Goal: Task Accomplishment & Management: Manage account settings

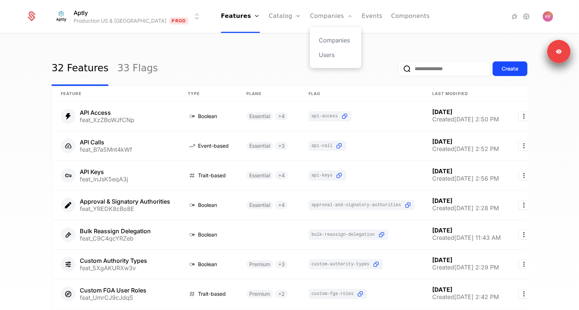
click at [310, 30] on div "Companies Users" at bounding box center [335, 47] width 51 height 41
click at [310, 16] on link "Companies" at bounding box center [331, 16] width 43 height 33
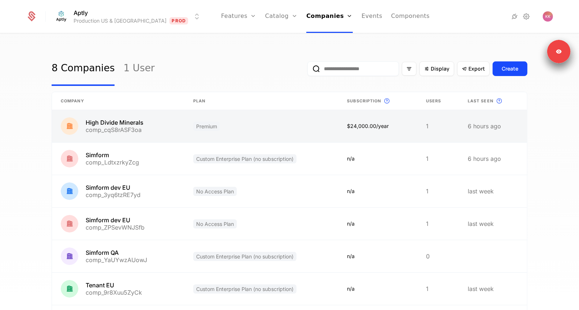
click at [129, 126] on link at bounding box center [118, 126] width 132 height 32
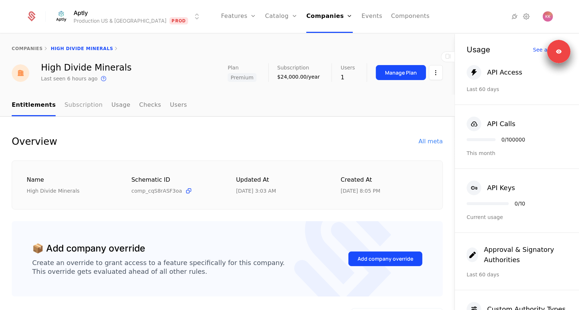
click at [82, 108] on link "Subscription" at bounding box center [83, 106] width 38 height 22
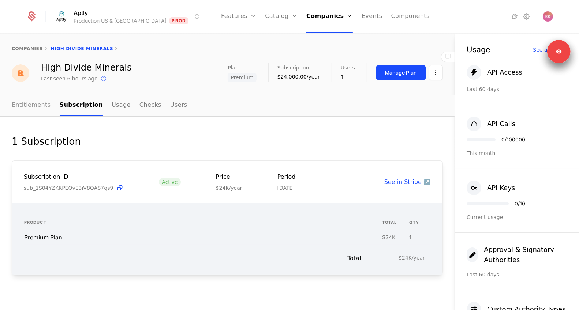
click at [33, 105] on link "Entitlements" at bounding box center [31, 106] width 39 height 22
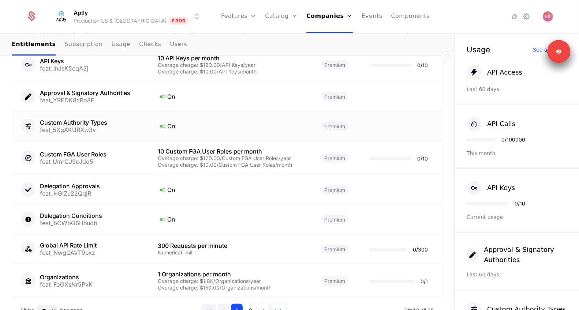
scroll to position [519, 0]
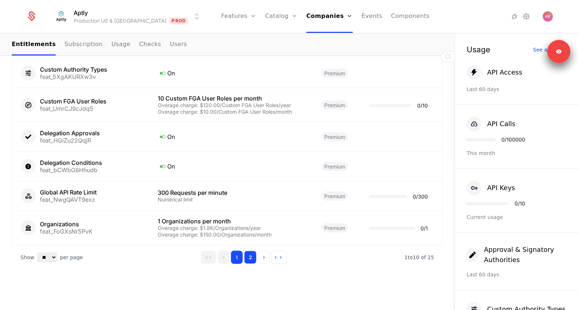
click at [253, 261] on button "2" at bounding box center [250, 257] width 12 height 13
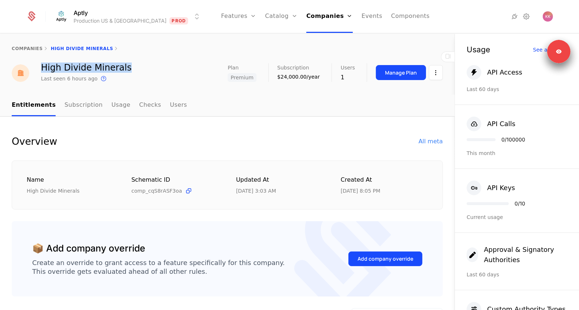
drag, startPoint x: 41, startPoint y: 70, endPoint x: 121, endPoint y: 64, distance: 80.3
click at [121, 64] on div "High Divide Minerals Last seen 6 hours ago This is the date a track or identify…" at bounding box center [227, 73] width 431 height 20
click at [244, 77] on span "Premium" at bounding box center [242, 77] width 29 height 9
click at [386, 74] on div "Manage Plan" at bounding box center [401, 72] width 32 height 7
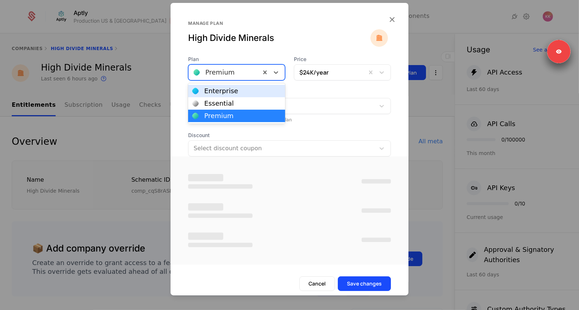
click at [236, 75] on div at bounding box center [225, 72] width 62 height 10
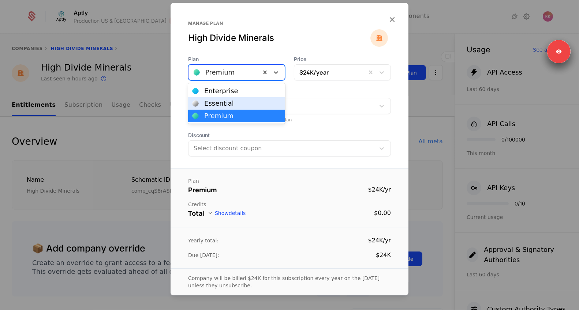
click at [223, 100] on div "Essential" at bounding box center [219, 103] width 30 height 7
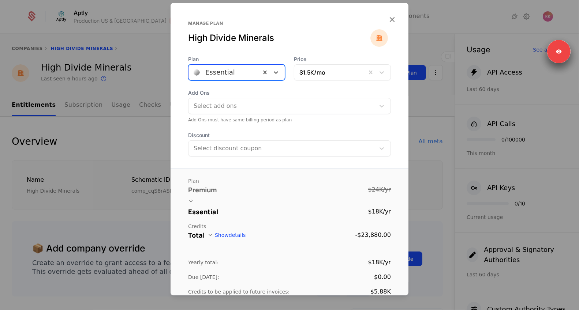
scroll to position [25, 0]
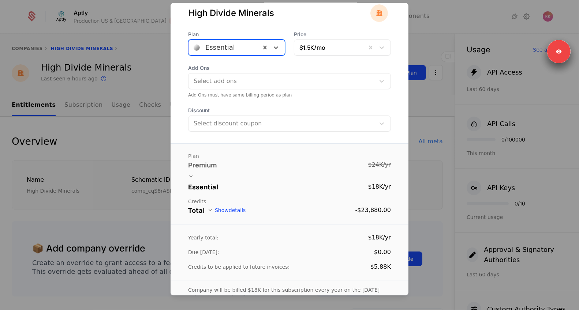
click at [221, 50] on div at bounding box center [225, 47] width 62 height 10
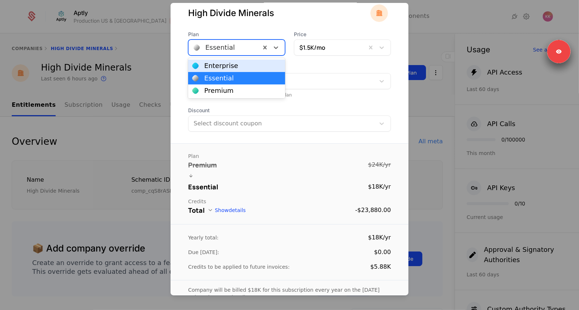
click at [212, 68] on div "Enterprise" at bounding box center [221, 66] width 34 height 7
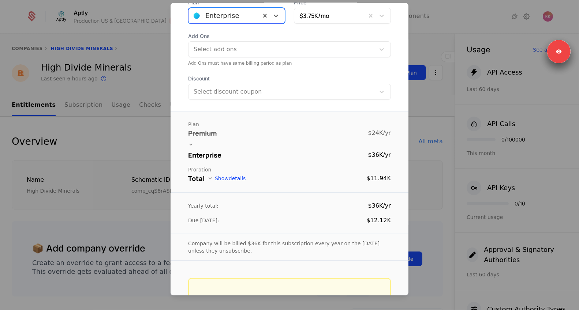
scroll to position [0, 0]
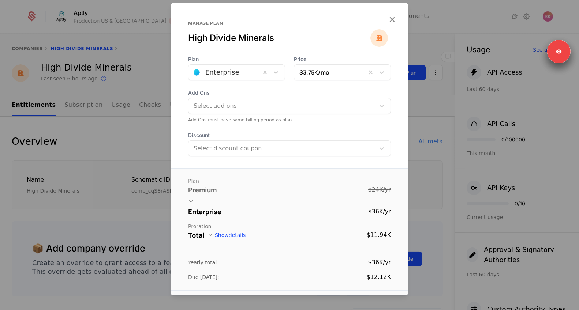
click at [218, 82] on div "Plan Enterprise Price $3.75K /mo Add Ons Select add ons Add Ons must have same …" at bounding box center [290, 106] width 238 height 101
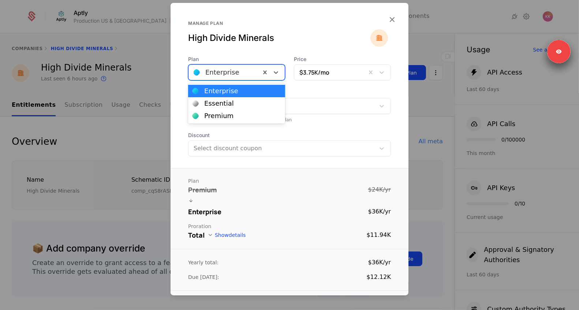
click at [218, 77] on div at bounding box center [225, 72] width 62 height 10
click at [210, 104] on div "Essential" at bounding box center [219, 103] width 30 height 7
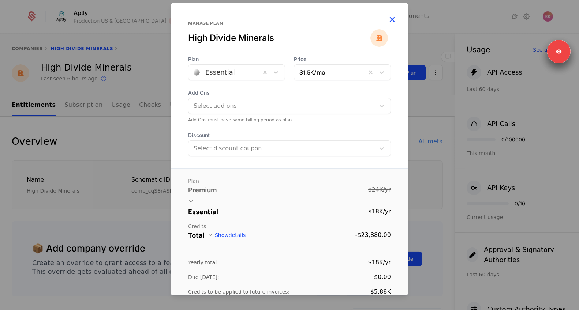
click at [396, 19] on icon "button" at bounding box center [392, 20] width 10 height 10
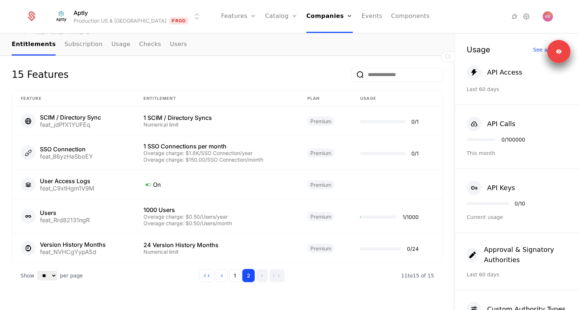
scroll to position [362, 0]
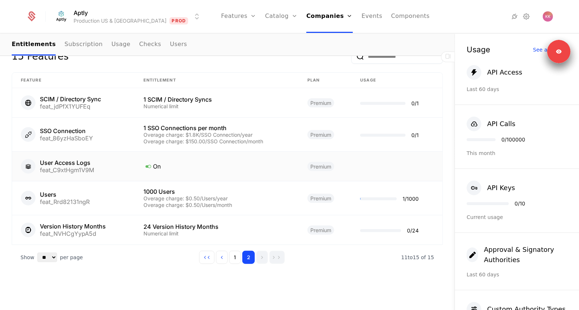
click at [49, 157] on td "User Access Logs feat_C9xtHgm1V9M" at bounding box center [73, 167] width 123 height 30
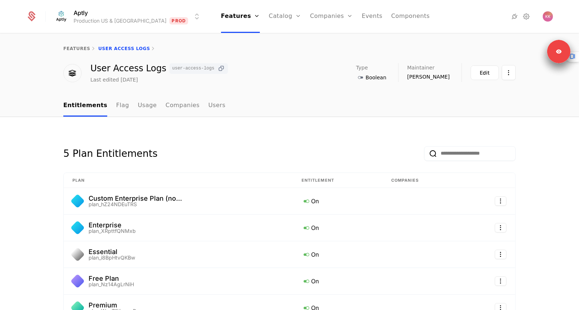
click at [217, 68] on icon at bounding box center [221, 69] width 8 height 8
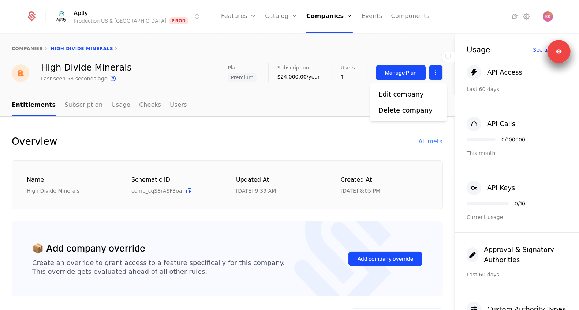
click at [434, 75] on html "Aptly Production US & EU Prod Features Features Flags Catalog Plans Add Ons Cre…" at bounding box center [289, 155] width 579 height 310
click at [408, 93] on div "Edit company" at bounding box center [400, 94] width 45 height 10
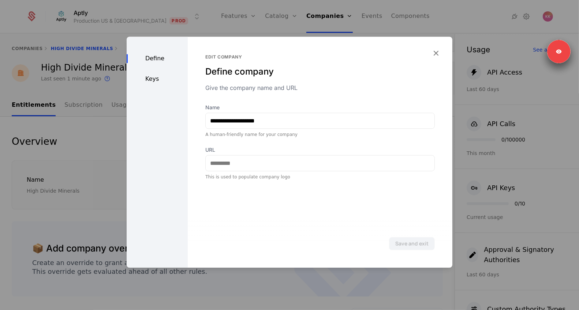
click at [155, 83] on div "Keys" at bounding box center [157, 79] width 61 height 9
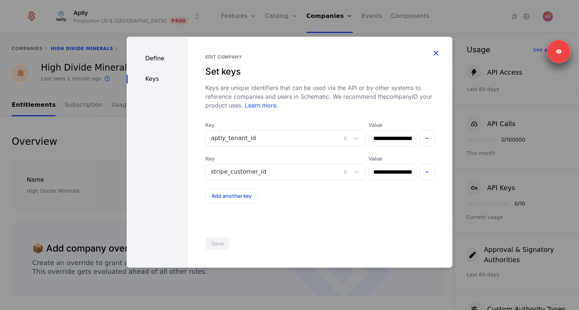
click at [435, 54] on icon "button" at bounding box center [436, 53] width 10 height 10
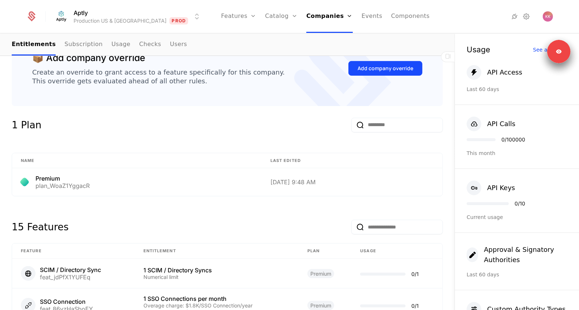
scroll to position [362, 0]
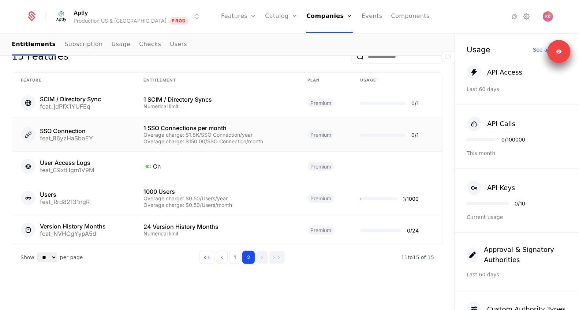
click at [150, 132] on div "Overage charge: $1.8K/SSO Connection/year" at bounding box center [216, 134] width 146 height 5
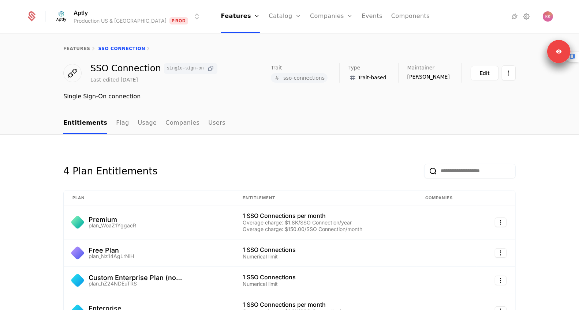
click at [207, 65] on icon at bounding box center [211, 69] width 8 height 8
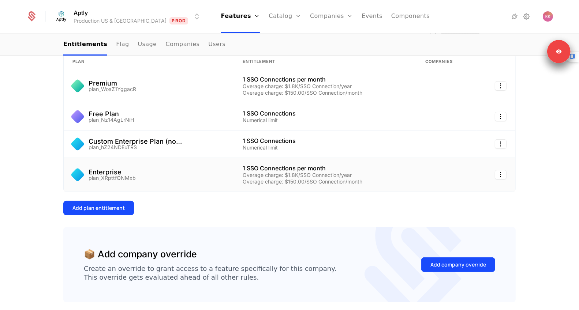
scroll to position [161, 0]
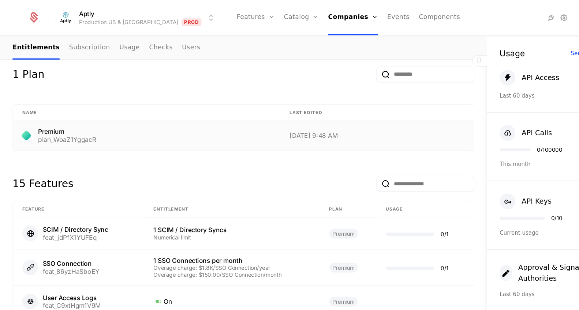
scroll to position [362, 0]
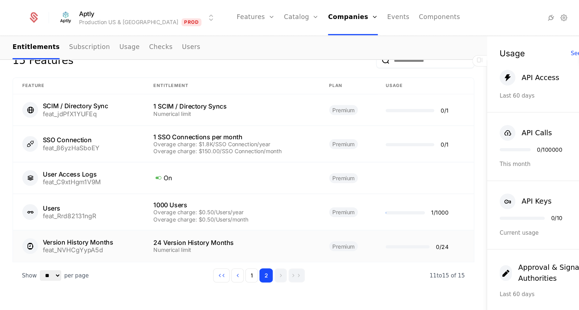
click at [89, 232] on div "feat_NVHCgYypA5d" at bounding box center [73, 234] width 66 height 6
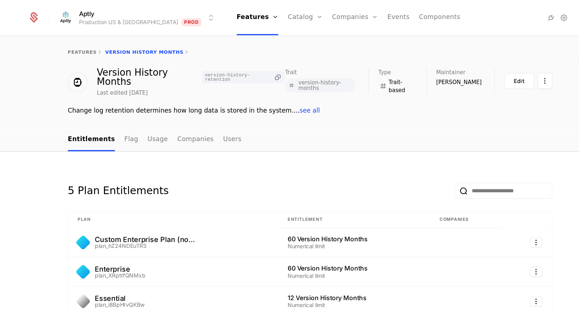
click at [257, 68] on icon at bounding box center [259, 72] width 8 height 8
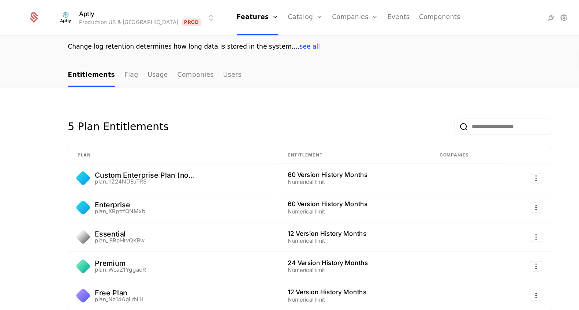
scroll to position [25, 0]
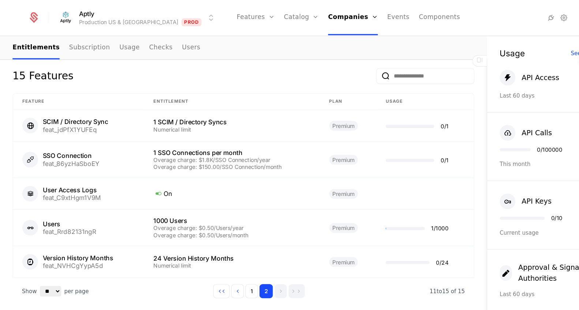
scroll to position [358, 0]
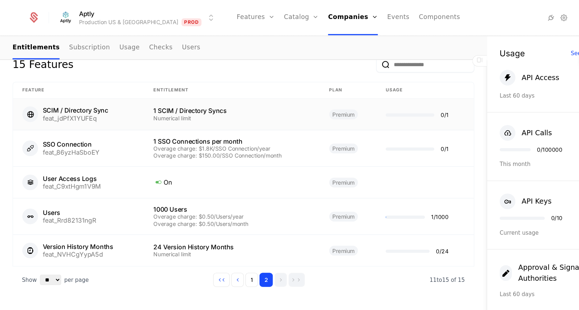
click at [77, 111] on div "feat_jdPfX1YUFEq" at bounding box center [70, 111] width 61 height 6
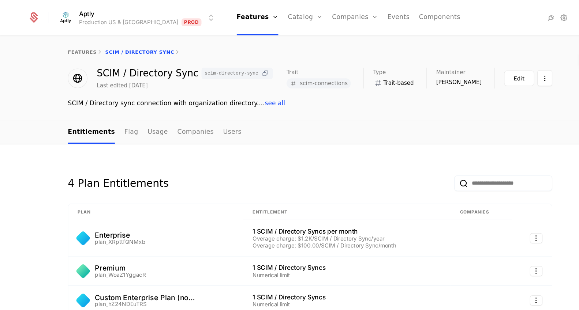
click at [244, 68] on icon at bounding box center [248, 69] width 8 height 8
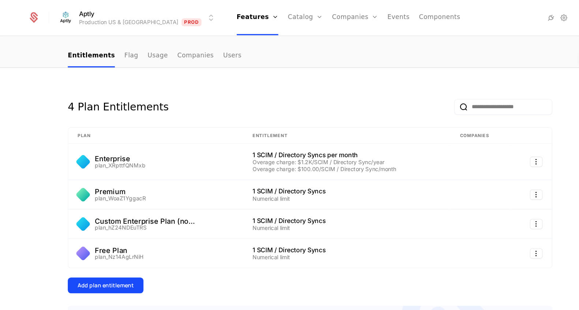
scroll to position [82, 0]
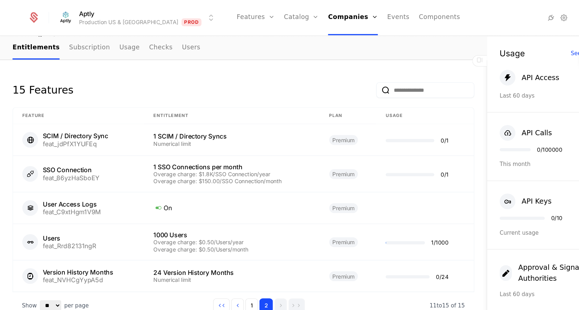
scroll to position [362, 0]
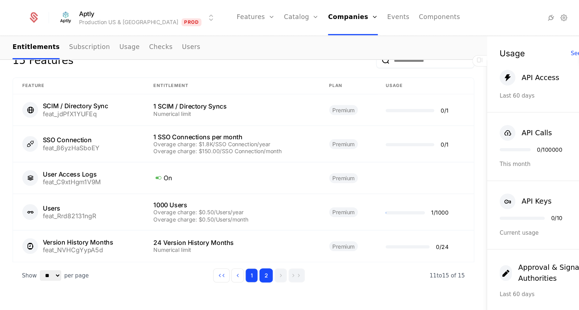
click at [238, 257] on button "1" at bounding box center [235, 257] width 12 height 13
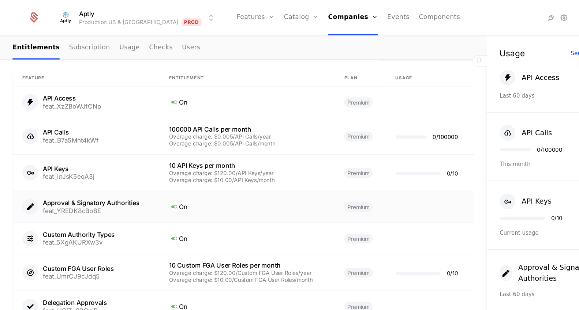
scroll to position [371, 0]
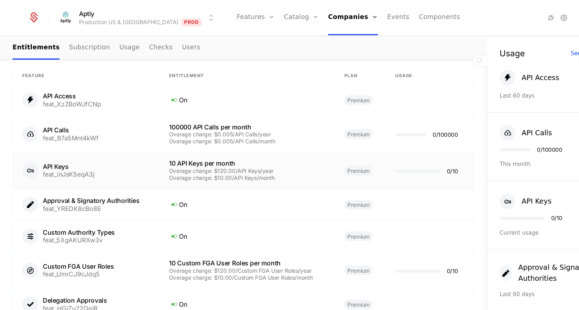
click at [108, 160] on div "API Keys feat_inJsK5eqA3j" at bounding box center [80, 159] width 119 height 15
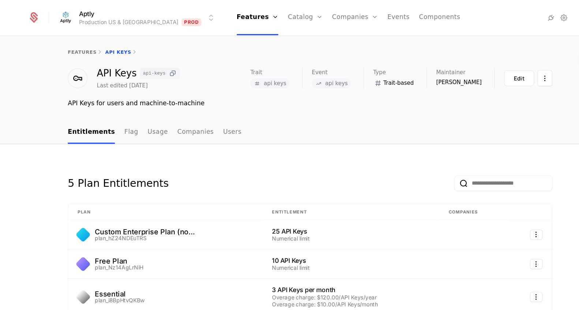
click at [157, 70] on icon at bounding box center [161, 69] width 8 height 8
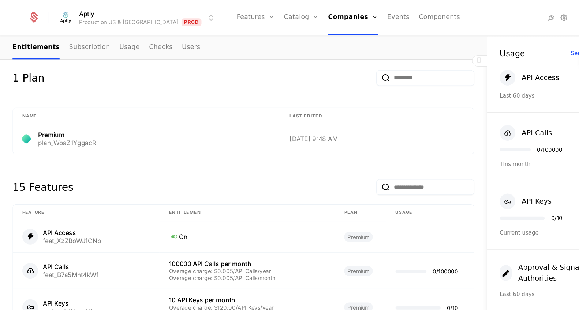
scroll to position [299, 0]
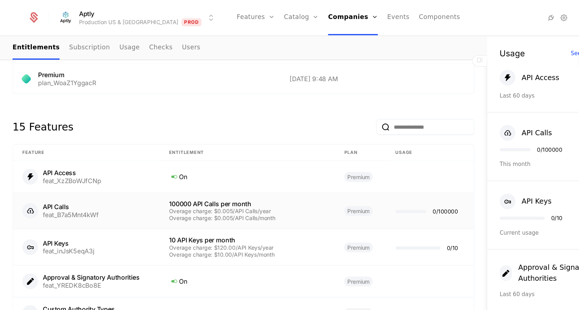
click at [99, 205] on td "API Calls feat_B7a5Mnt4kWf" at bounding box center [80, 197] width 137 height 34
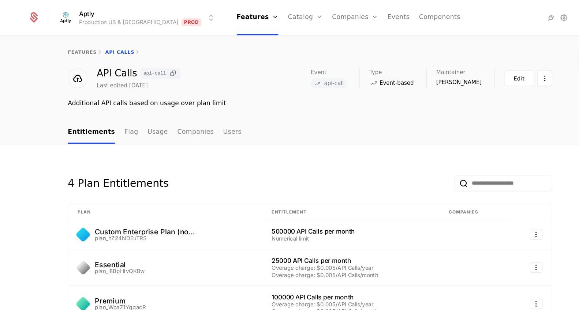
click at [160, 71] on icon at bounding box center [162, 69] width 8 height 8
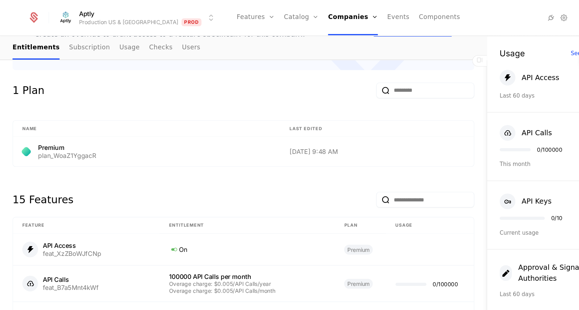
scroll to position [395, 0]
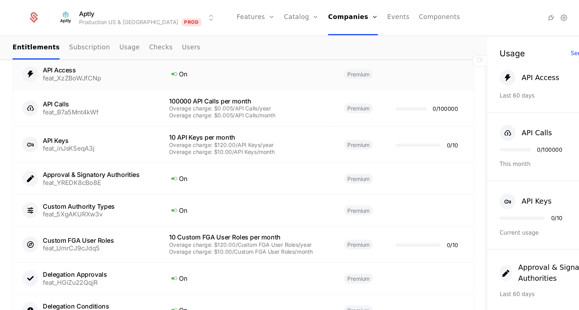
click at [184, 76] on td "On" at bounding box center [231, 70] width 164 height 30
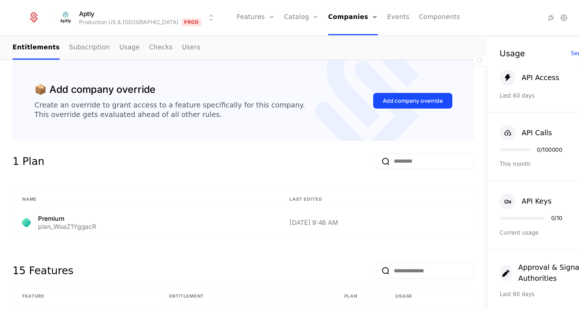
scroll to position [407, 0]
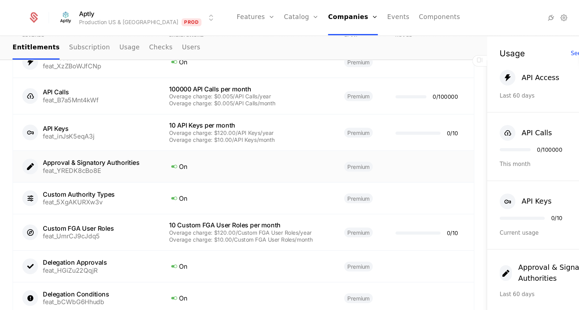
click at [143, 155] on td "Approval & Signatory Authorities feat_YREDK8cBo8E" at bounding box center [80, 156] width 137 height 30
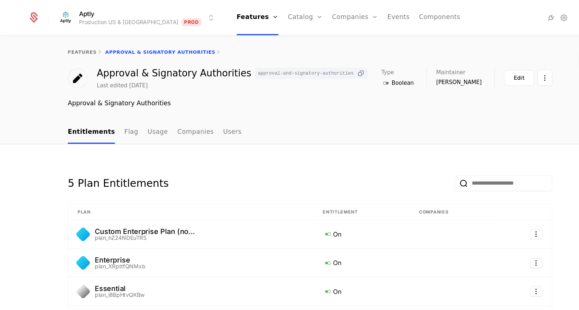
click at [333, 69] on icon at bounding box center [337, 69] width 8 height 8
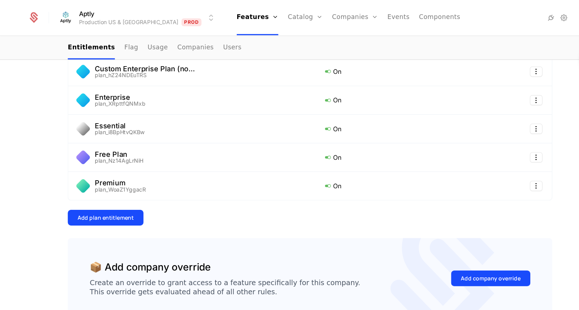
scroll to position [180, 0]
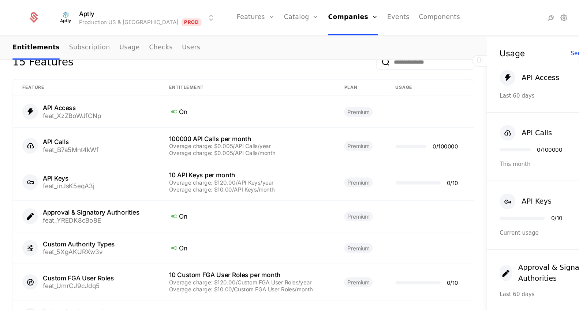
scroll to position [414, 0]
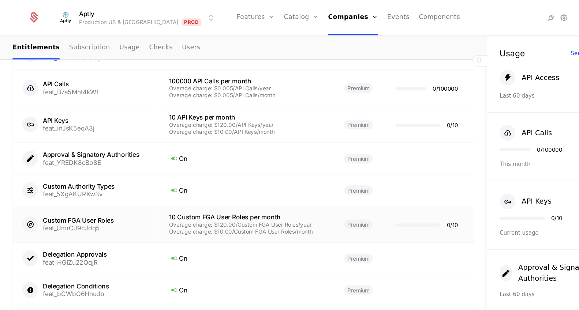
click at [213, 209] on div "Overage charge: $120.00/Custom FGA User Roles/year" at bounding box center [231, 210] width 146 height 5
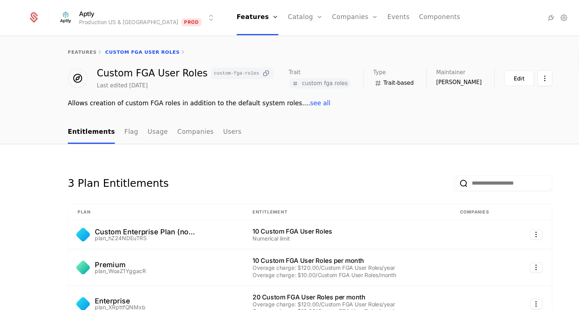
click at [245, 70] on icon at bounding box center [249, 69] width 8 height 8
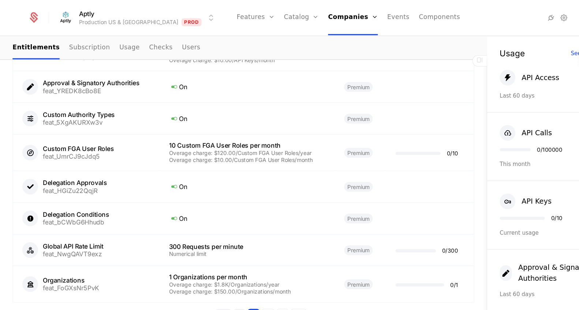
scroll to position [519, 0]
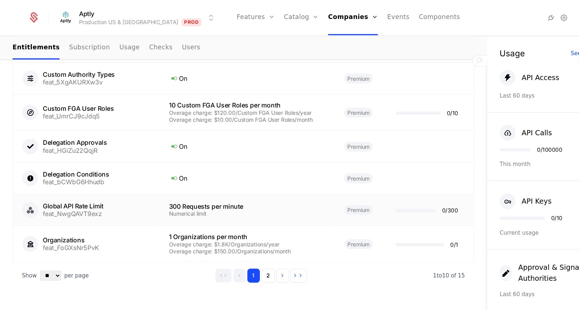
click at [176, 193] on div "300 Requests per minute" at bounding box center [231, 193] width 146 height 6
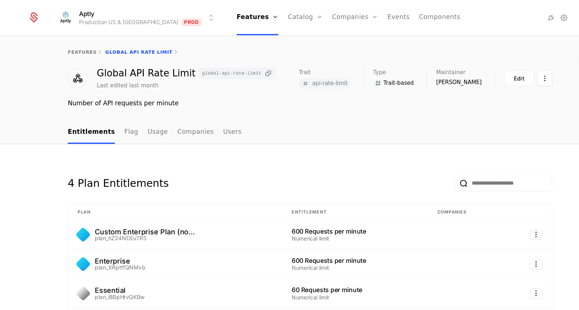
click at [247, 70] on icon at bounding box center [251, 69] width 8 height 8
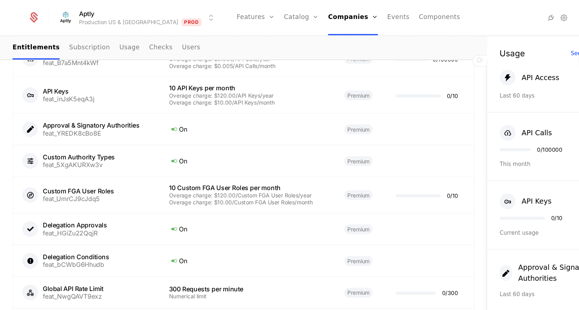
scroll to position [519, 0]
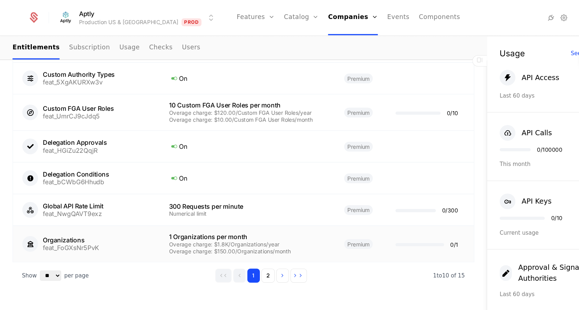
click at [197, 226] on div "Overage charge: $1.8K/Organizations/year" at bounding box center [231, 228] width 146 height 5
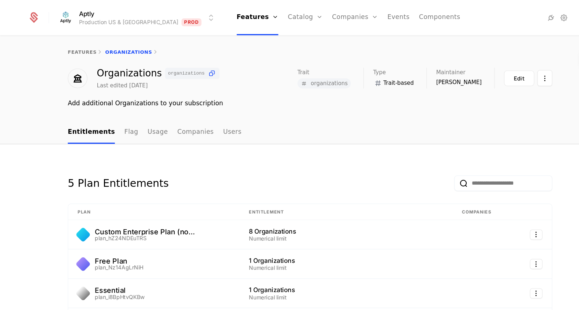
click at [194, 68] on span "organizations" at bounding box center [179, 68] width 51 height 11
click at [194, 69] on icon at bounding box center [198, 69] width 8 height 8
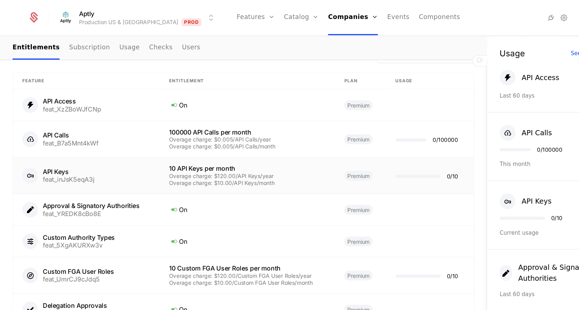
scroll to position [519, 0]
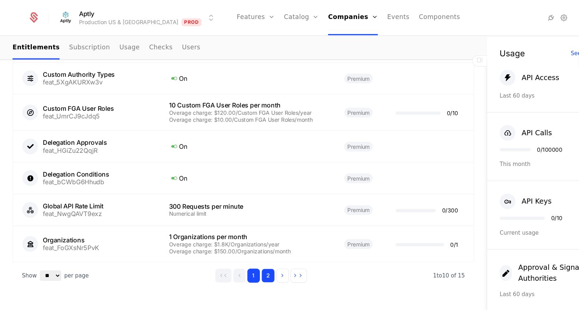
click at [249, 258] on button "2" at bounding box center [250, 257] width 12 height 13
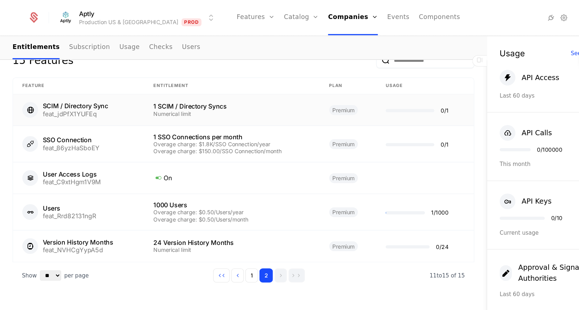
click at [199, 102] on div "1 SCIM / Directory Syncs" at bounding box center [216, 100] width 146 height 6
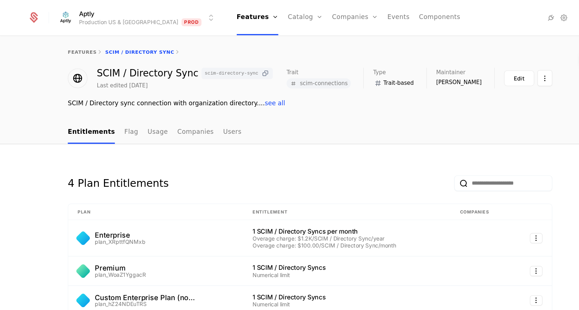
click at [244, 70] on icon at bounding box center [248, 69] width 8 height 8
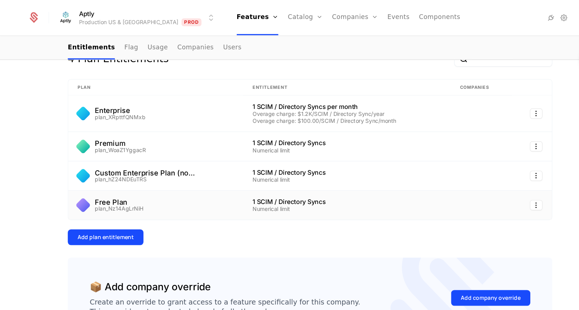
scroll to position [130, 0]
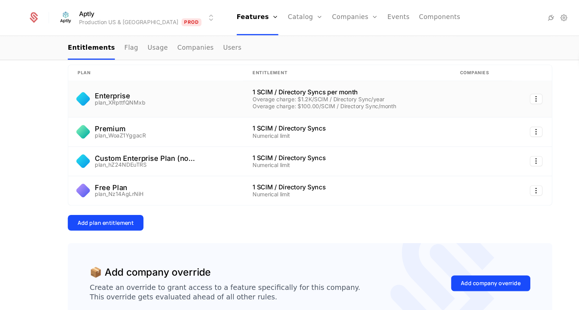
click at [285, 91] on div "Overage charge: $1.2K/SCIM / Directory Sync/year" at bounding box center [324, 92] width 176 height 5
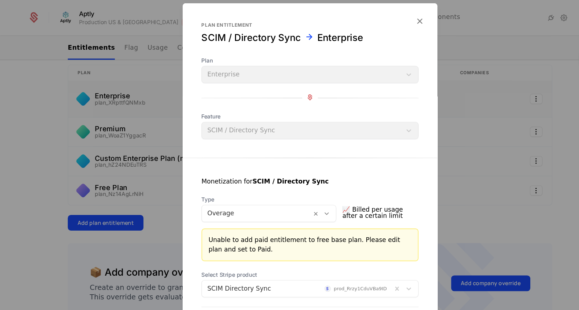
scroll to position [67, 0]
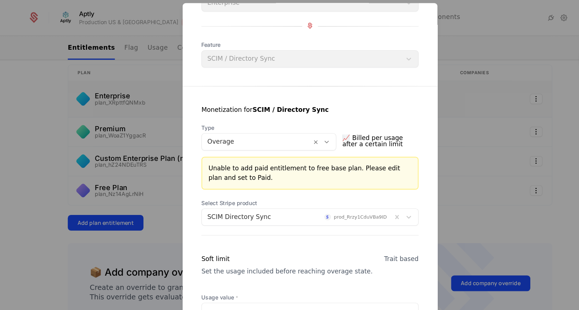
click at [103, 105] on div at bounding box center [289, 155] width 579 height 310
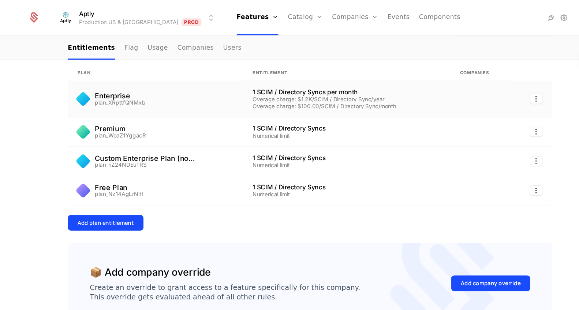
scroll to position [0, 0]
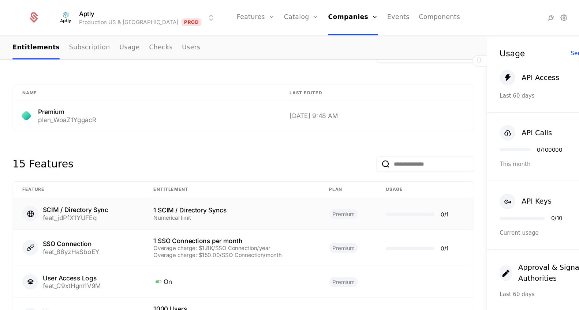
scroll to position [362, 0]
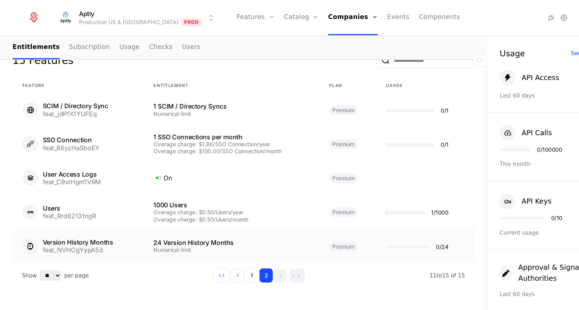
click at [205, 224] on div "24 Version History Months" at bounding box center [216, 227] width 146 height 6
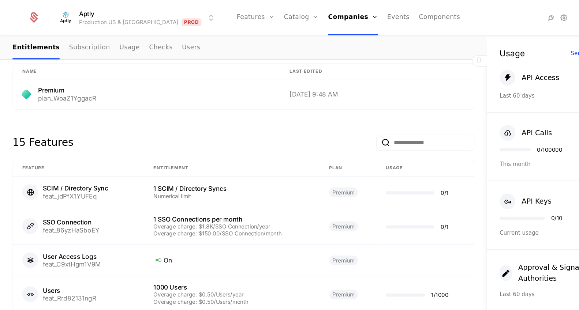
scroll to position [362, 0]
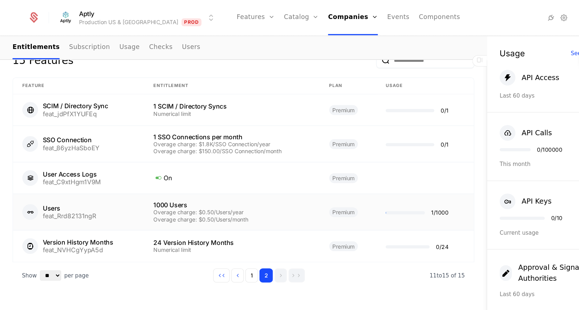
click at [216, 196] on div "Overage charge: $0.50/Users/year" at bounding box center [216, 198] width 146 height 5
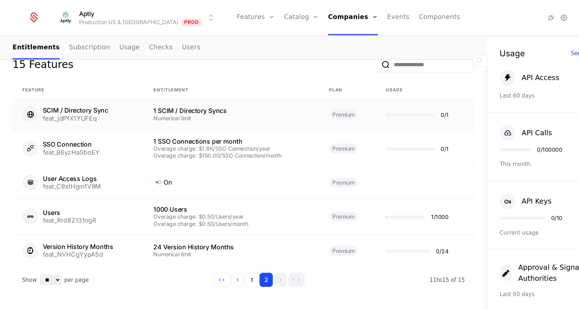
scroll to position [362, 0]
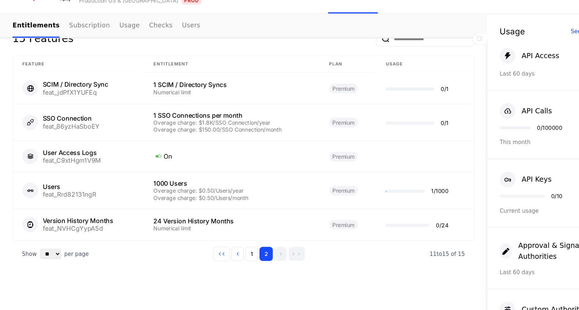
click at [233, 248] on div "Show ** ** ** *** *** per page per page 1 2 11 to 15 of 15 of 15" at bounding box center [227, 257] width 431 height 25
click at [234, 255] on button "1" at bounding box center [235, 257] width 12 height 13
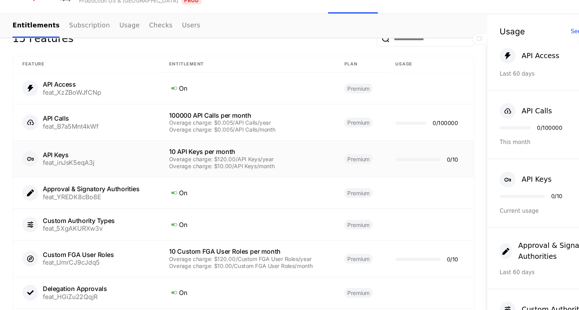
scroll to position [488, 0]
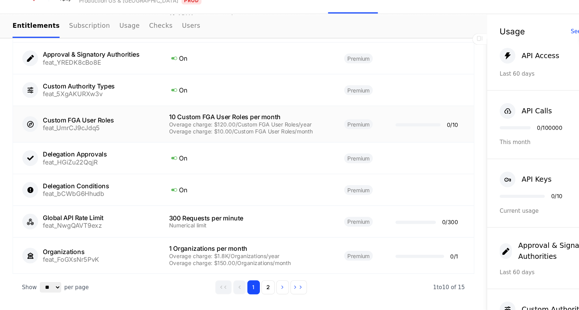
click at [211, 139] on div "Overage charge: $120.00/Custom FGA User Roles/year" at bounding box center [231, 136] width 146 height 5
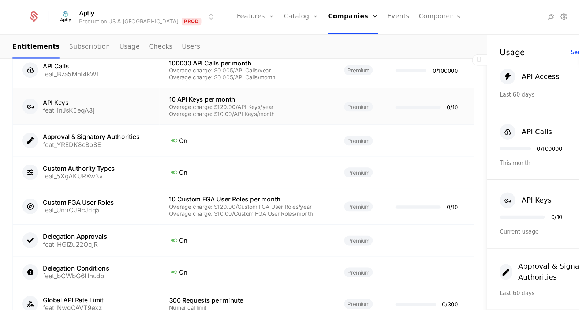
scroll to position [428, 0]
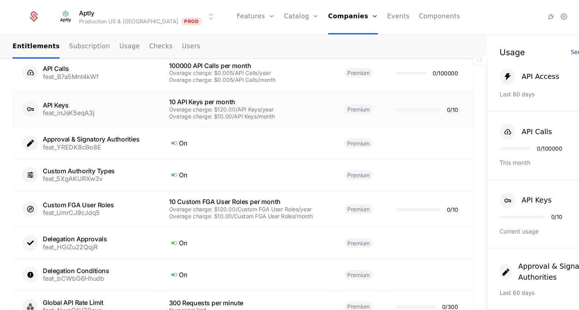
click at [234, 104] on div "Overage charge: $120.00/API Keys/year" at bounding box center [231, 103] width 146 height 5
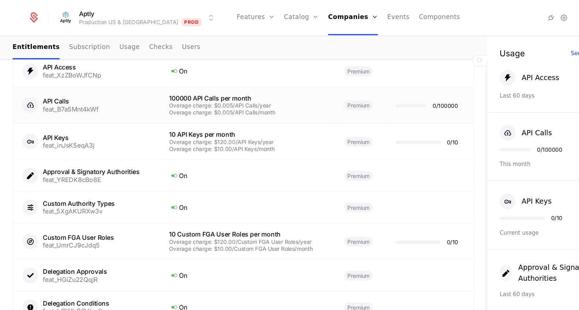
scroll to position [379, 0]
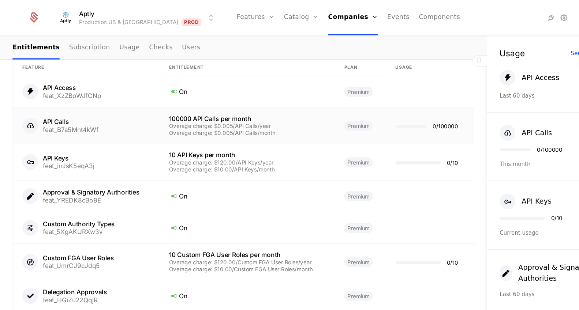
click at [242, 128] on td "100000 API Calls per month Overage charge: $0.005/API Calls/year Overage charge…" at bounding box center [231, 118] width 164 height 34
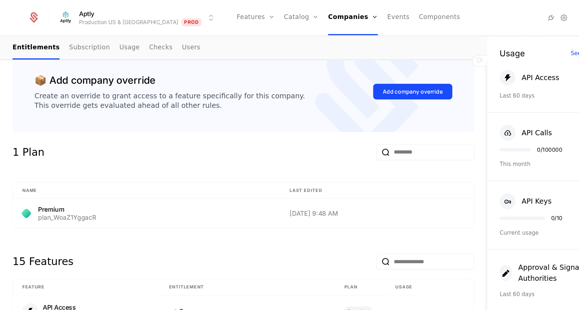
scroll to position [330, 0]
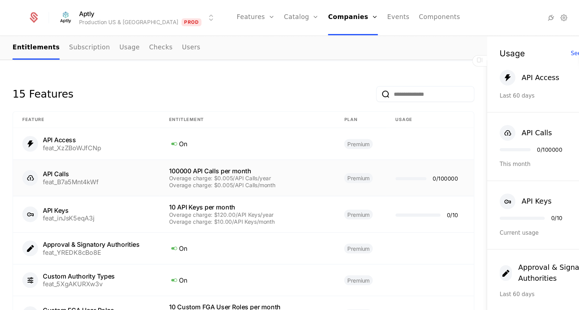
click at [260, 176] on td "100000 API Calls per month Overage charge: $0.005/API Calls/year Overage charge…" at bounding box center [231, 166] width 164 height 34
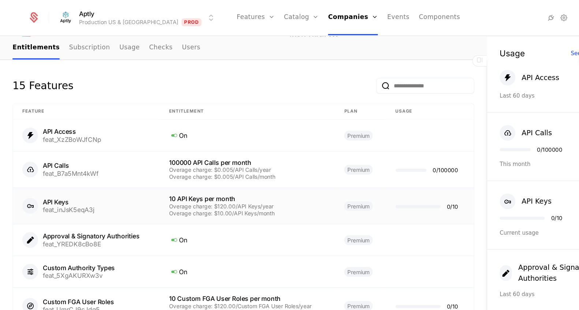
scroll to position [519, 0]
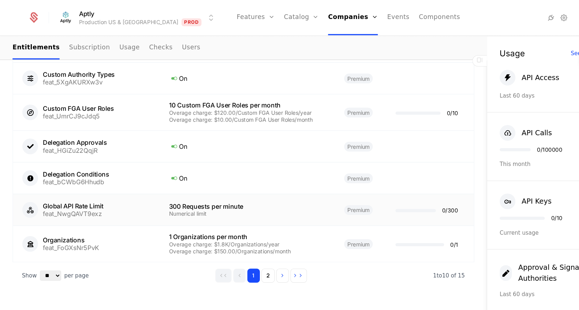
click at [201, 199] on div "Numerical limit" at bounding box center [231, 199] width 146 height 5
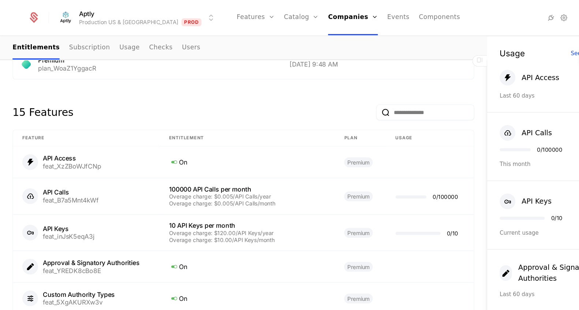
scroll to position [519, 0]
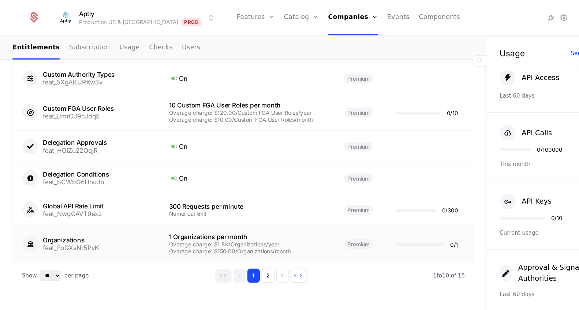
click at [201, 219] on div "1 Organizations per month" at bounding box center [231, 222] width 146 height 6
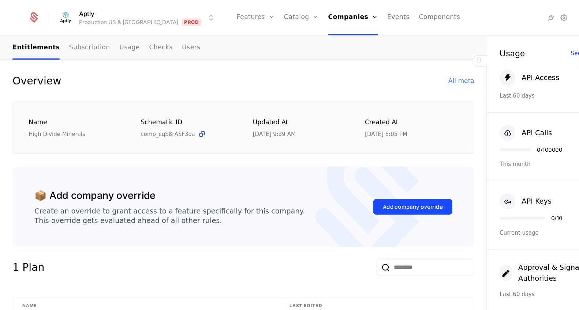
scroll to position [208, 0]
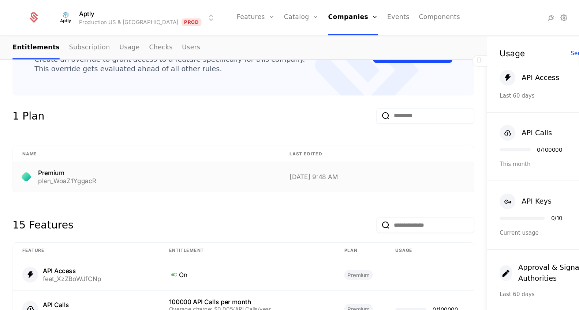
click at [55, 172] on td "Premium plan_WoaZ1YggacR" at bounding box center [137, 166] width 250 height 28
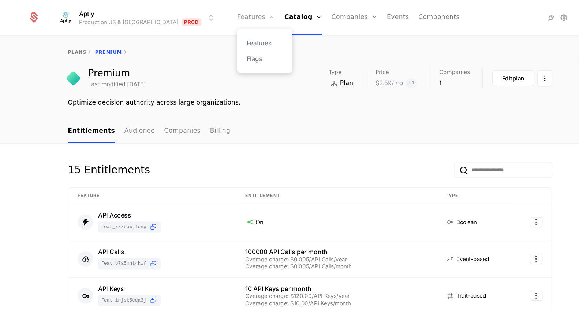
click at [221, 19] on link "Features" at bounding box center [238, 16] width 35 height 33
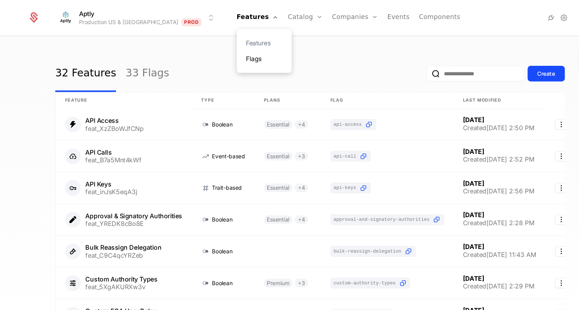
click at [230, 52] on link "Flags" at bounding box center [247, 55] width 34 height 9
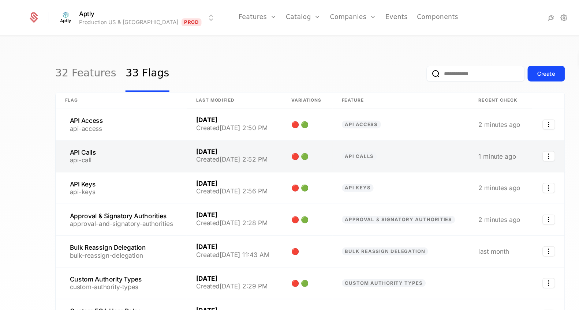
click at [113, 141] on link at bounding box center [113, 145] width 122 height 29
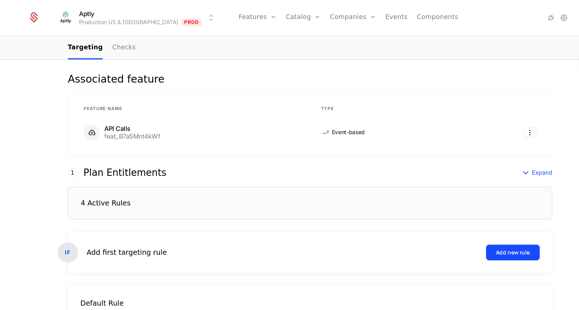
scroll to position [168, 0]
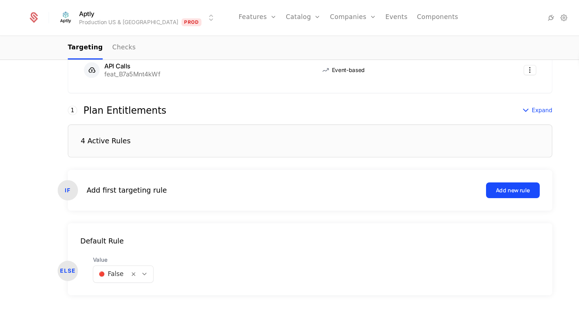
click at [203, 135] on div "4 Active Rules" at bounding box center [289, 131] width 452 height 31
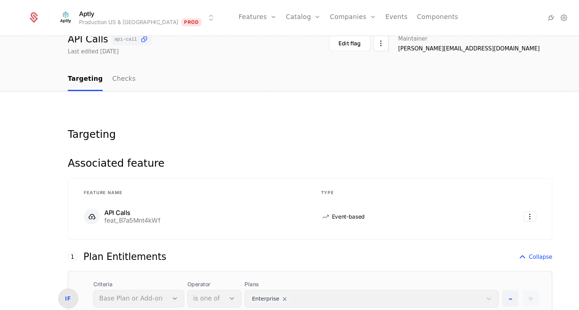
scroll to position [0, 0]
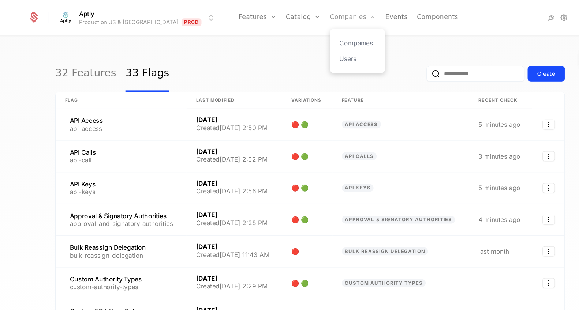
click at [308, 13] on link "Companies" at bounding box center [329, 16] width 43 height 33
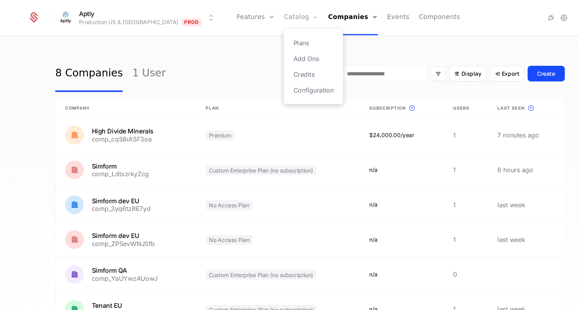
click at [265, 19] on link "Catalog" at bounding box center [281, 16] width 33 height 33
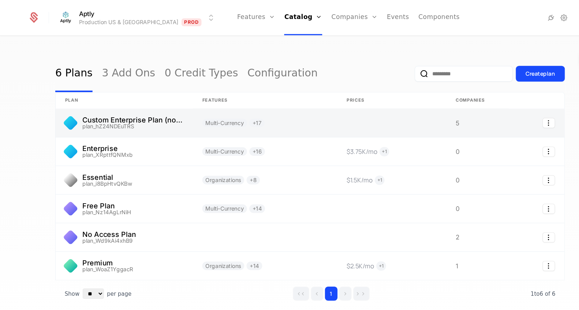
scroll to position [2, 0]
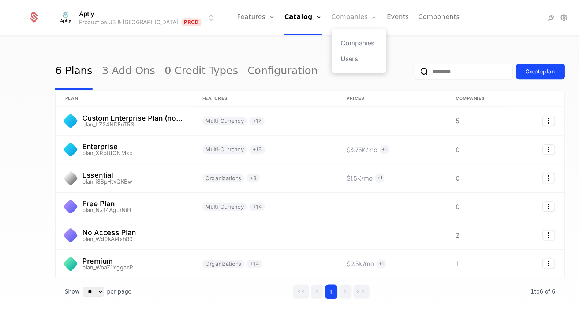
click at [310, 14] on link "Companies" at bounding box center [331, 16] width 43 height 33
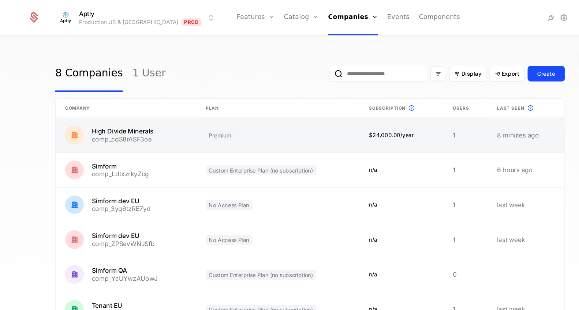
click at [147, 126] on link at bounding box center [117, 126] width 131 height 32
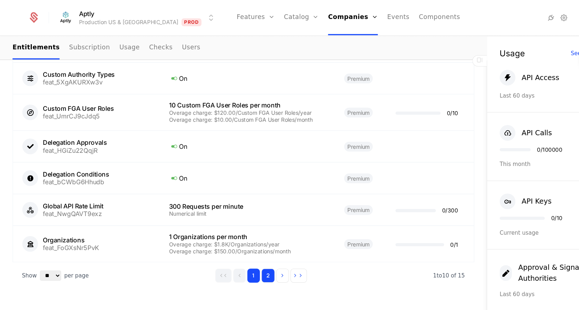
click at [251, 263] on button "2" at bounding box center [250, 257] width 12 height 13
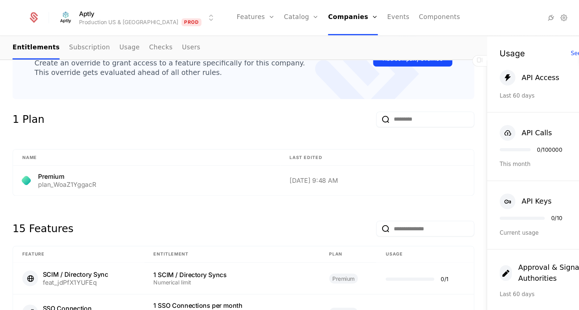
scroll to position [180, 0]
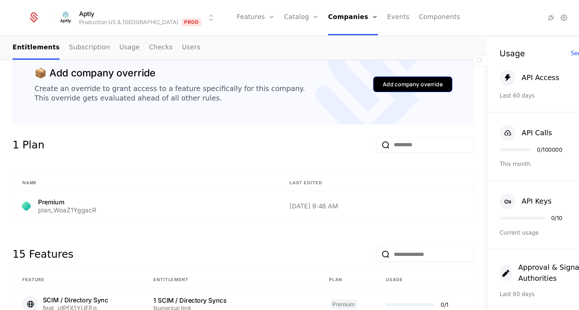
click at [400, 83] on button "Add company override" at bounding box center [385, 78] width 74 height 15
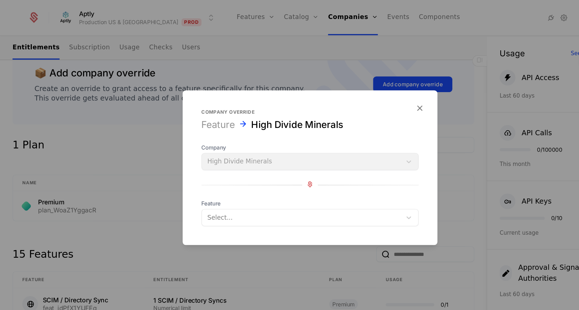
click at [259, 193] on span "Feature" at bounding box center [289, 190] width 203 height 7
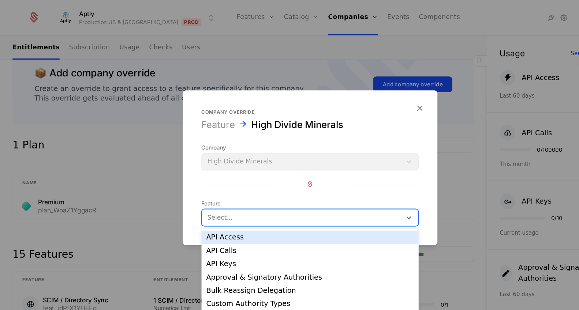
click at [257, 202] on div at bounding box center [282, 203] width 176 height 10
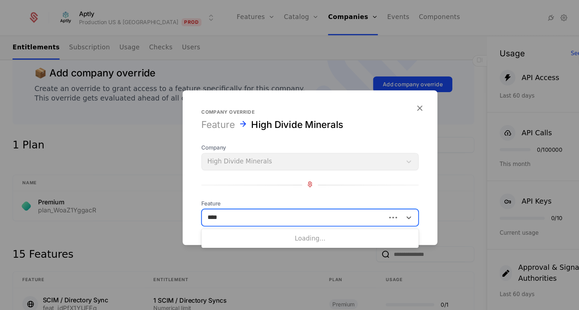
type input "*****"
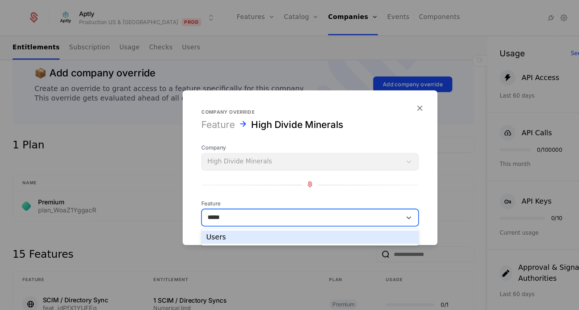
click at [239, 224] on div "Users" at bounding box center [290, 222] width 194 height 7
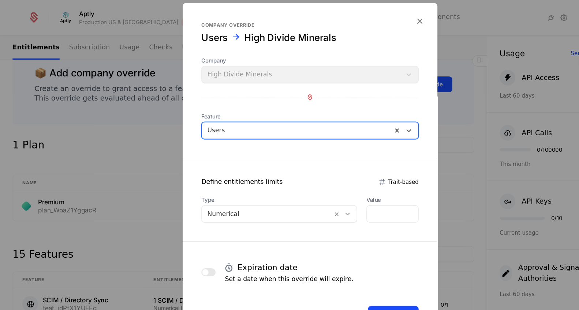
scroll to position [20, 0]
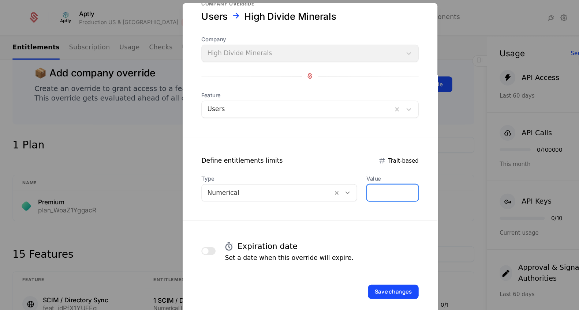
drag, startPoint x: 352, startPoint y: 179, endPoint x: 333, endPoint y: 179, distance: 19.8
click at [333, 179] on div "Type Numerical Value *" at bounding box center [289, 175] width 203 height 25
click at [244, 180] on div at bounding box center [250, 180] width 112 height 10
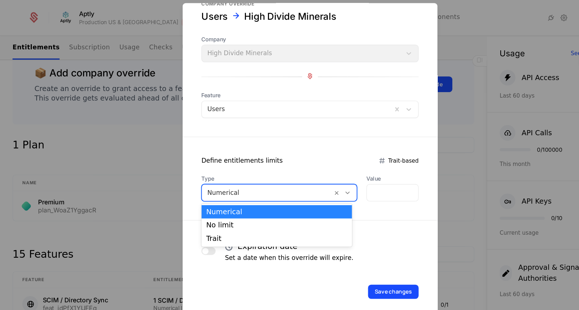
click at [147, 183] on div at bounding box center [289, 155] width 579 height 310
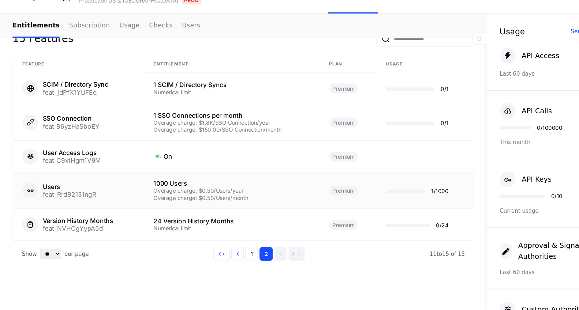
scroll to position [179, 0]
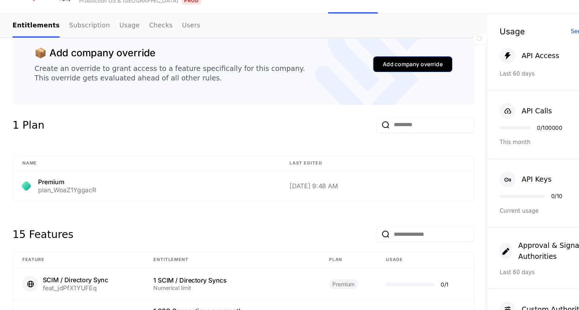
click at [376, 81] on div "Add company override" at bounding box center [386, 80] width 56 height 7
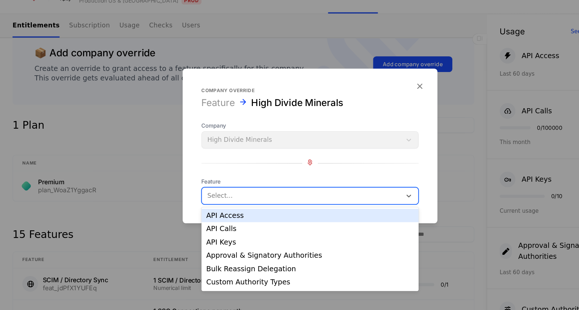
click at [244, 203] on div at bounding box center [282, 203] width 176 height 10
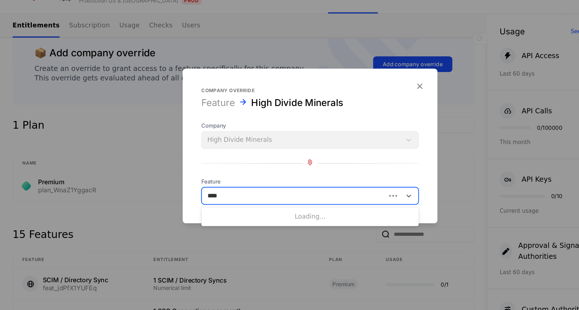
type input "*****"
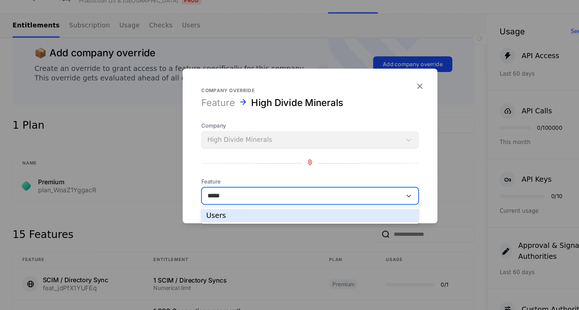
click at [235, 221] on div "Users" at bounding box center [290, 222] width 194 height 7
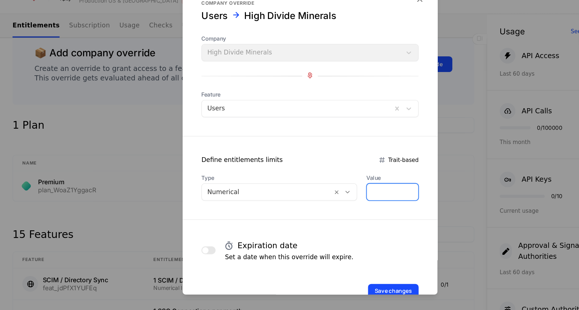
drag, startPoint x: 359, startPoint y: 194, endPoint x: 331, endPoint y: 194, distance: 27.8
click at [331, 194] on div "Type Numerical Value *" at bounding box center [289, 195] width 203 height 25
type input "****"
click at [335, 164] on form "Company override Users High Divide Minerals Company High Divide Minerals Featur…" at bounding box center [290, 160] width 238 height 314
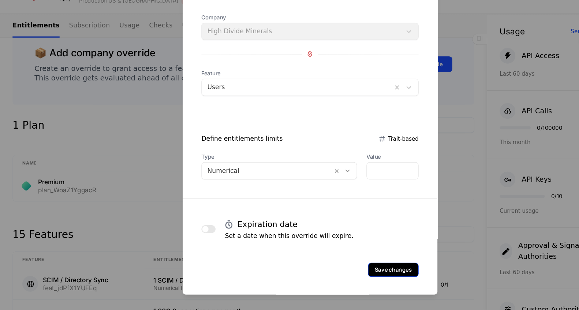
click at [363, 269] on button "Save changes" at bounding box center [367, 272] width 47 height 13
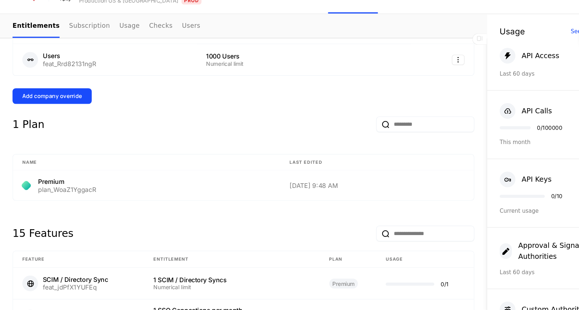
scroll to position [183, 0]
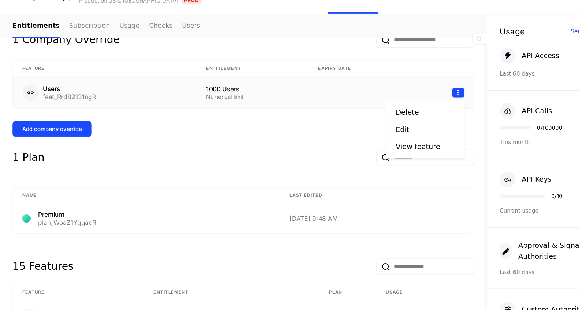
click at [430, 108] on html "Aptly Production US & EU Prod Features Features Flags Catalog Plans Add Ons Cre…" at bounding box center [289, 155] width 579 height 310
click at [378, 140] on div "Edit" at bounding box center [376, 141] width 13 height 10
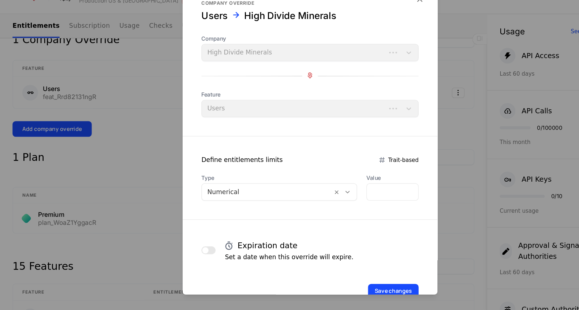
click at [378, 140] on form "Company override Users High Divide Minerals Company High Divide Minerals Featur…" at bounding box center [290, 160] width 238 height 314
click at [434, 137] on div at bounding box center [289, 155] width 579 height 310
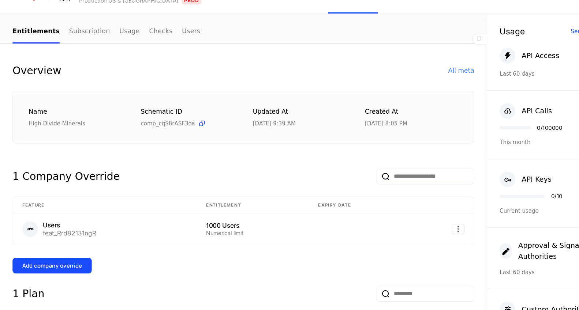
scroll to position [0, 0]
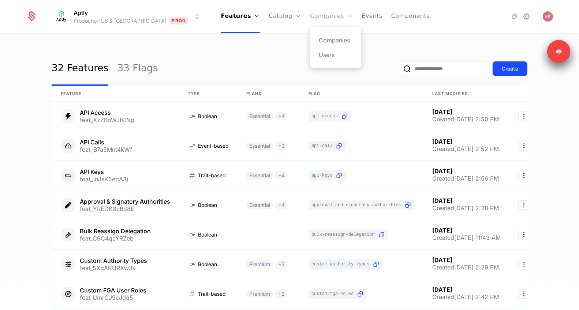
click at [310, 10] on link "Companies" at bounding box center [331, 16] width 43 height 33
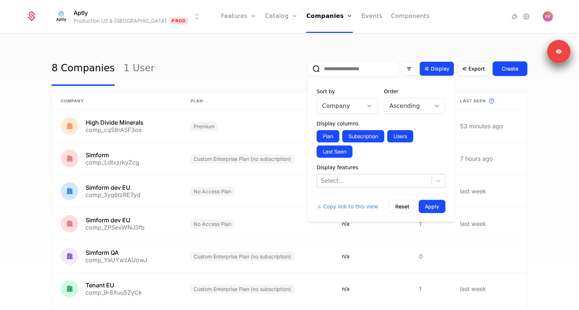
click at [434, 67] on span "Display" at bounding box center [440, 68] width 19 height 7
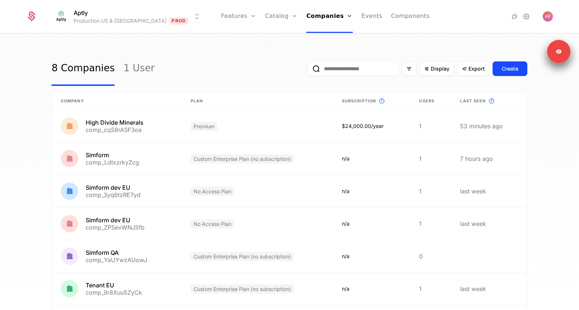
click at [220, 73] on div "8 Companies 1 User Display Export Create" at bounding box center [290, 69] width 476 height 34
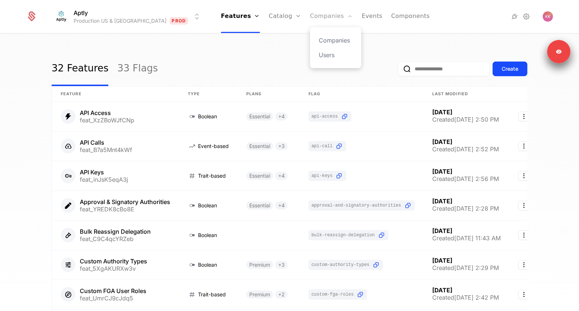
click at [310, 15] on link "Companies" at bounding box center [331, 16] width 43 height 33
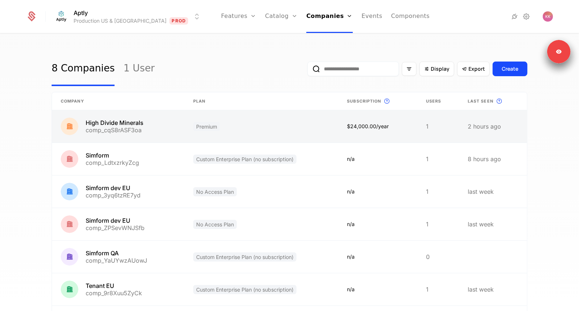
click at [134, 127] on link at bounding box center [118, 126] width 132 height 32
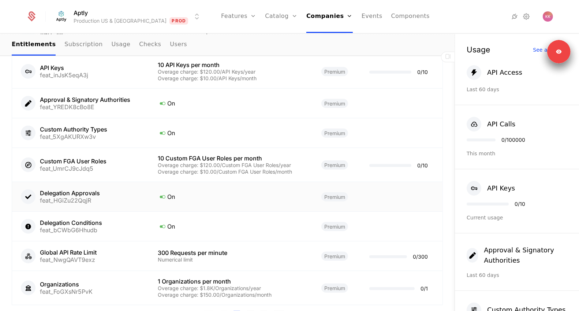
scroll to position [519, 0]
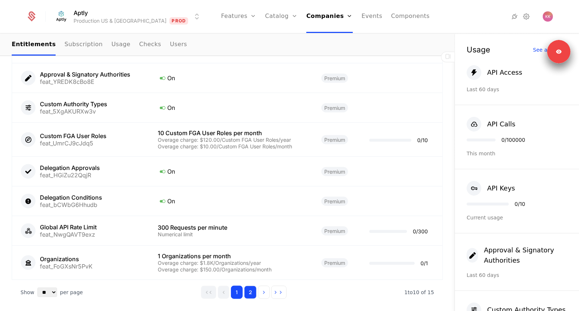
click at [250, 288] on button "2" at bounding box center [250, 291] width 12 height 13
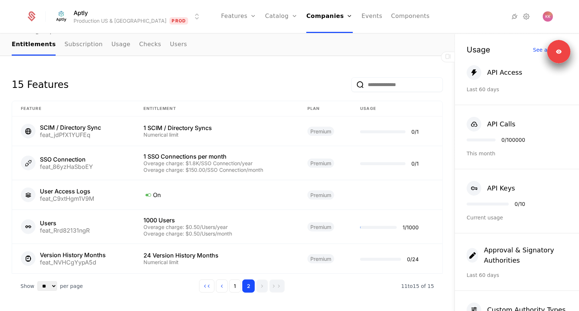
scroll to position [363, 0]
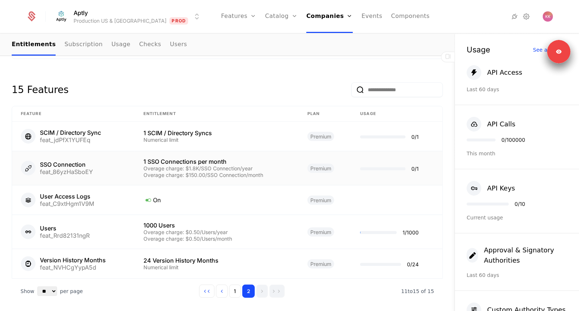
click at [229, 166] on div "Overage charge: $1.8K/SSO Connection/year" at bounding box center [216, 168] width 146 height 5
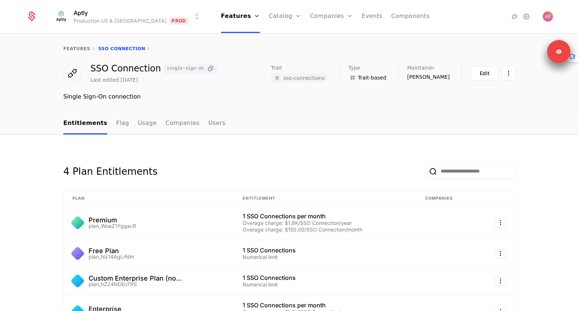
click at [209, 68] on span "single-sign-on" at bounding box center [190, 68] width 53 height 11
click at [207, 68] on icon at bounding box center [211, 69] width 8 height 8
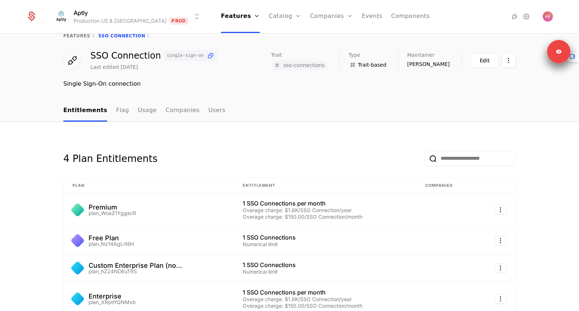
scroll to position [3, 0]
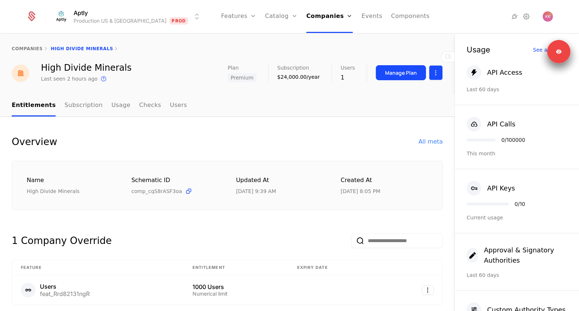
click at [434, 73] on html "Aptly Production US & EU Prod Features Features Flags Catalog Plans Add Ons Cre…" at bounding box center [289, 155] width 579 height 311
click at [386, 92] on div "Edit company" at bounding box center [400, 94] width 45 height 10
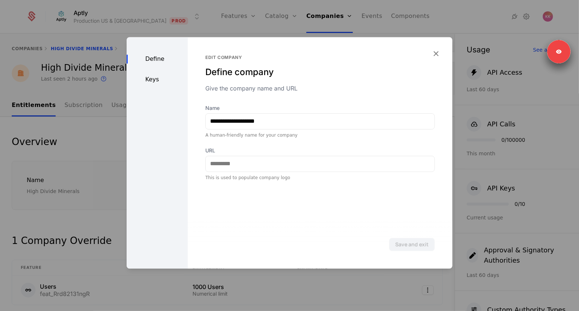
click at [146, 82] on div "Keys" at bounding box center [157, 79] width 61 height 9
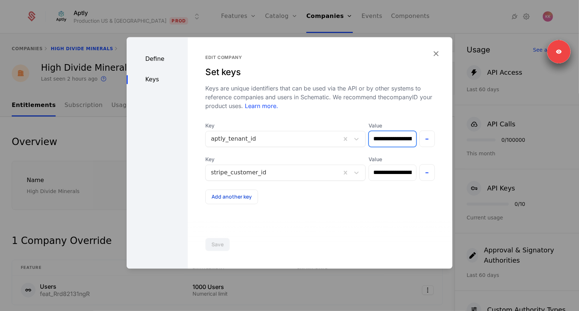
click at [393, 139] on input "**********" at bounding box center [392, 138] width 47 height 15
click at [434, 51] on icon "button" at bounding box center [436, 54] width 10 height 10
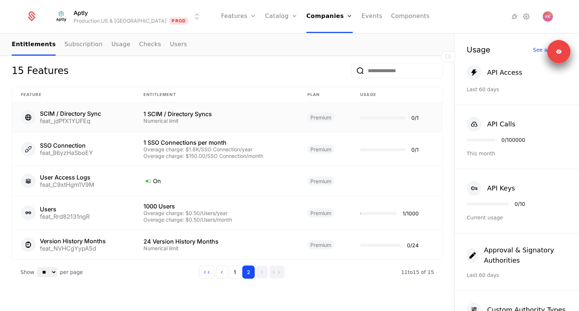
scroll to position [375, 0]
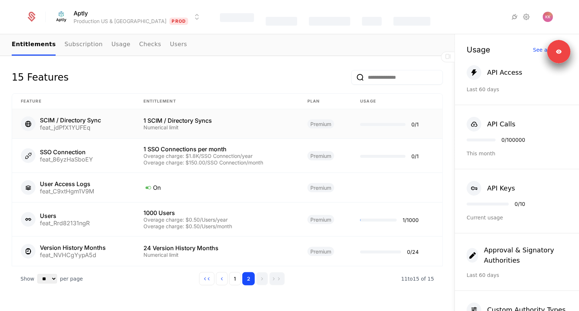
click at [220, 11] on div "Features Catalog Companies Events Components" at bounding box center [325, 17] width 210 height 34
click at [230, 55] on link "Flags" at bounding box center [247, 55] width 34 height 9
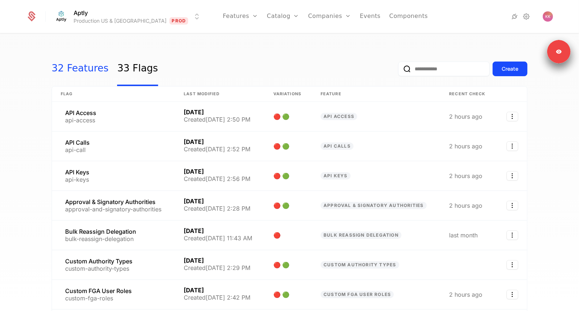
click at [92, 67] on link "32 Features" at bounding box center [80, 69] width 57 height 34
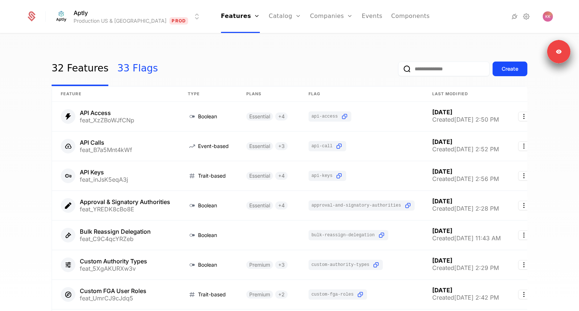
click at [117, 68] on link "33 Flags" at bounding box center [137, 69] width 41 height 34
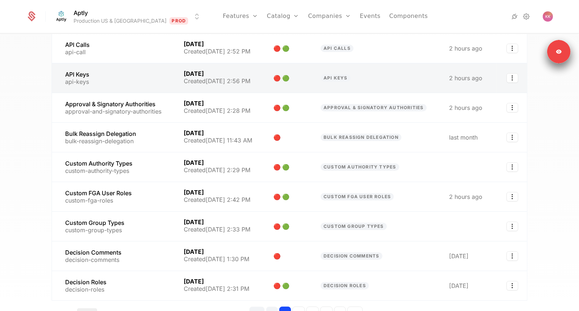
scroll to position [145, 0]
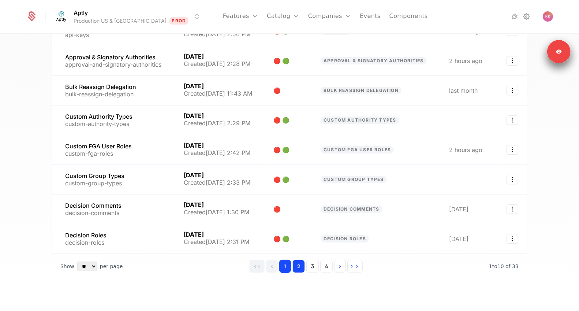
click at [300, 261] on button "2" at bounding box center [298, 266] width 12 height 13
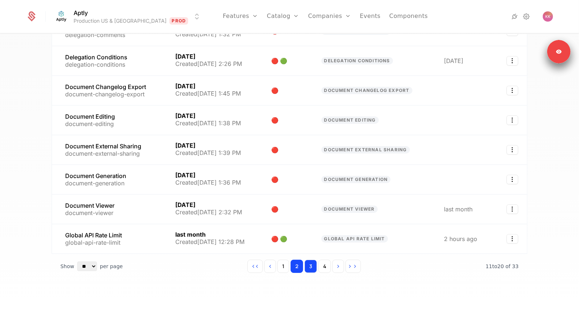
click at [308, 263] on button "3" at bounding box center [311, 266] width 12 height 13
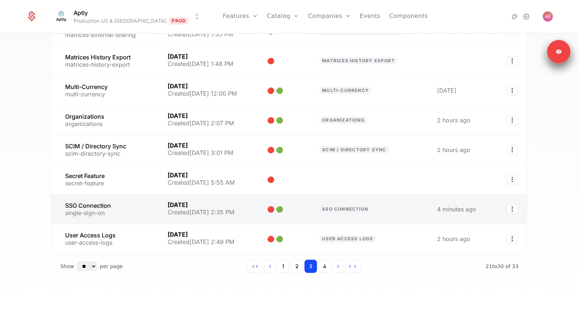
click at [100, 206] on link at bounding box center [105, 208] width 107 height 29
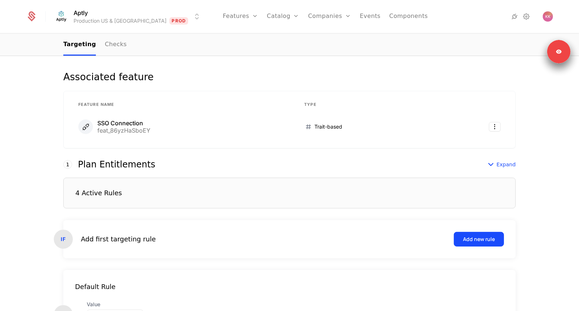
scroll to position [167, 0]
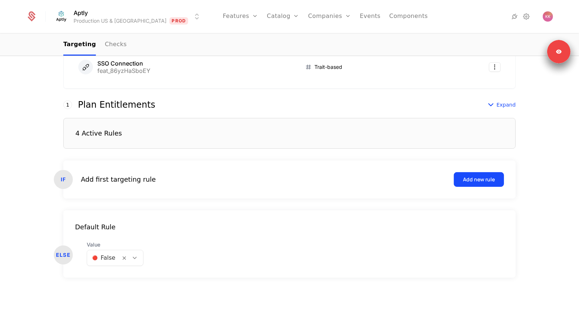
click at [106, 142] on div "4 Active Rules" at bounding box center [289, 133] width 452 height 31
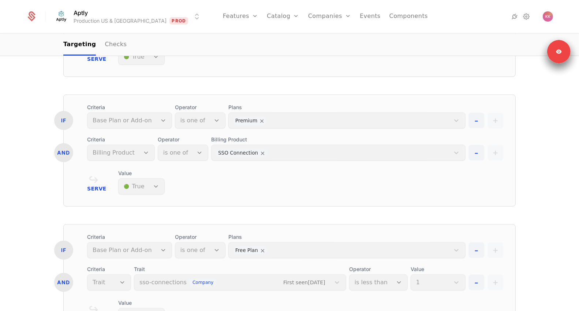
scroll to position [447, 0]
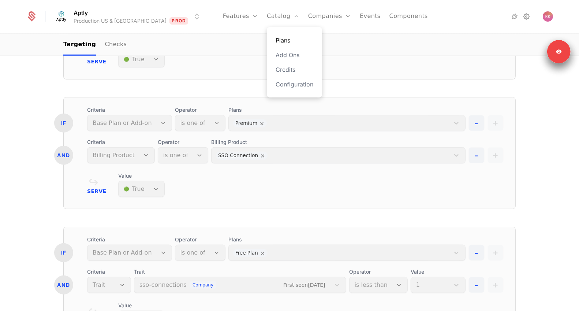
click at [276, 41] on link "Plans" at bounding box center [295, 40] width 38 height 9
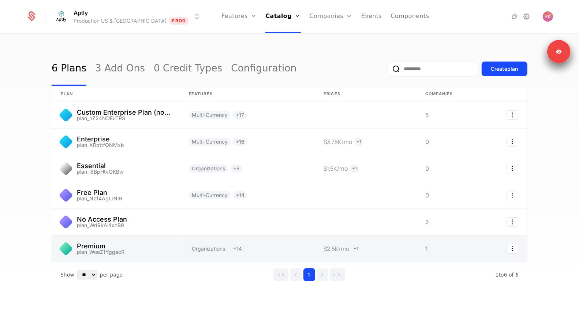
scroll to position [3, 0]
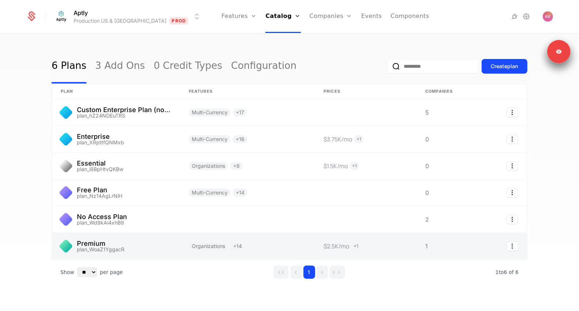
click at [123, 248] on link at bounding box center [116, 246] width 128 height 26
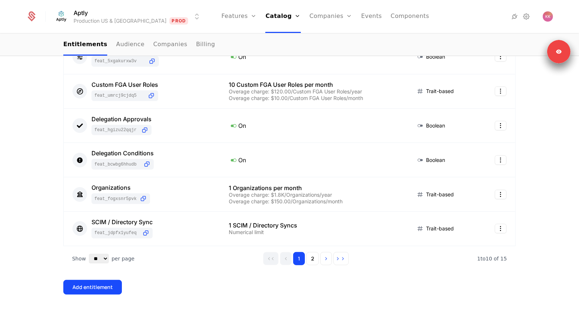
scroll to position [321, 0]
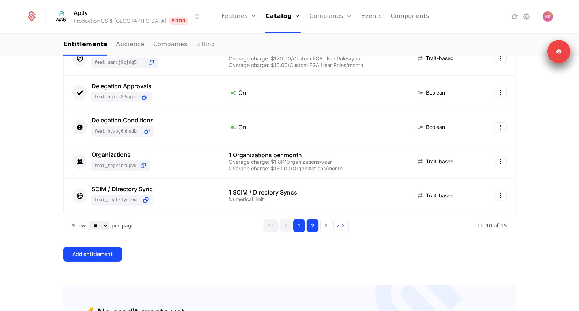
click at [317, 222] on button "2" at bounding box center [312, 225] width 12 height 13
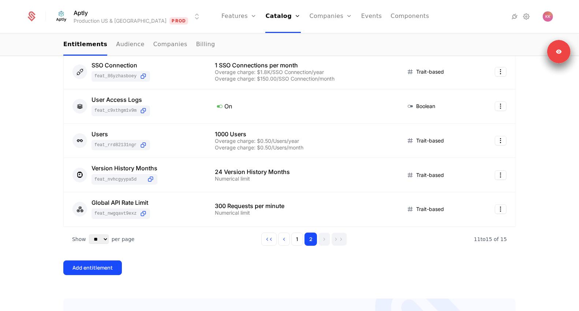
scroll to position [94, 0]
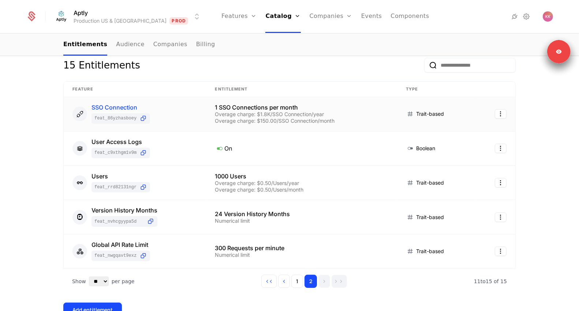
click at [113, 106] on div "SSO Connection" at bounding box center [121, 107] width 59 height 6
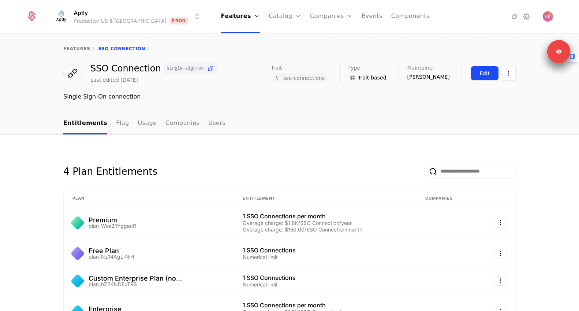
click at [480, 70] on button "Edit" at bounding box center [485, 73] width 28 height 15
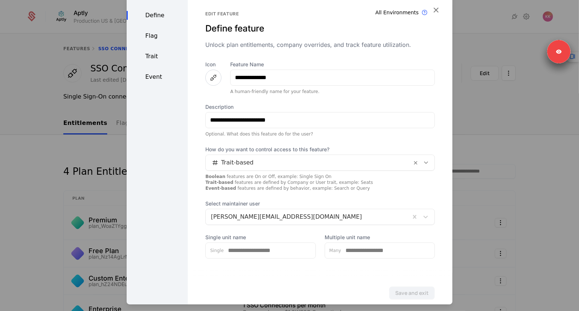
click at [155, 57] on div "Trait" at bounding box center [157, 56] width 61 height 9
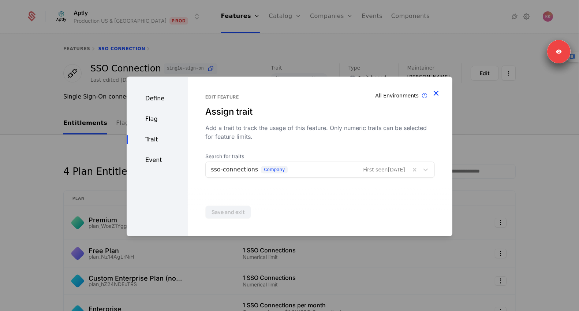
click at [438, 96] on icon "button" at bounding box center [436, 93] width 10 height 10
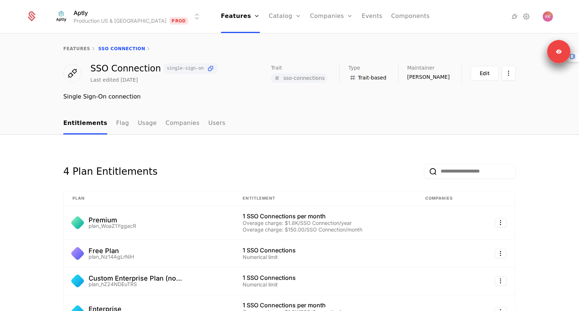
click at [286, 16] on ul "Features Features Flags Catalog Plans Add Ons Credits Configuration Companies C…" at bounding box center [325, 16] width 209 height 33
click at [310, 16] on link "Companies" at bounding box center [331, 16] width 43 height 33
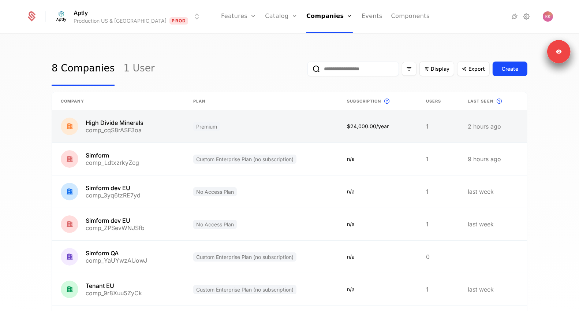
click at [176, 131] on link at bounding box center [118, 126] width 132 height 32
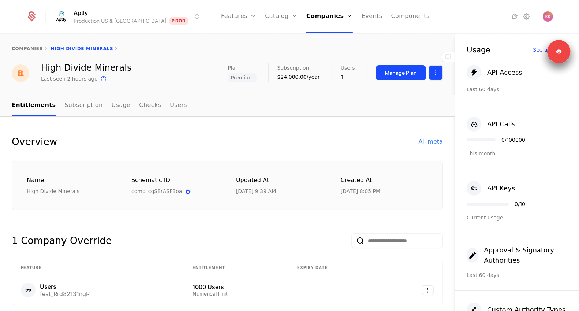
click at [433, 71] on html "Aptly Production US & EU Prod Features Features Flags Catalog Plans Add Ons Cre…" at bounding box center [289, 155] width 579 height 311
click at [393, 92] on div "Edit company" at bounding box center [400, 94] width 45 height 10
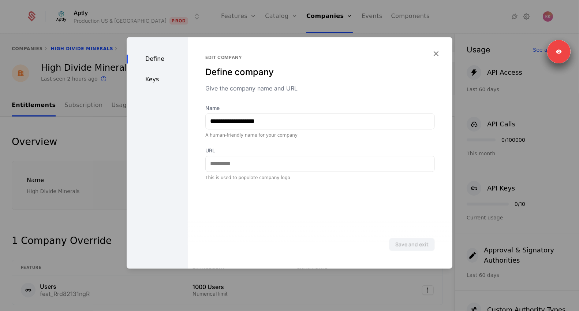
click at [154, 80] on div "Keys" at bounding box center [157, 79] width 61 height 9
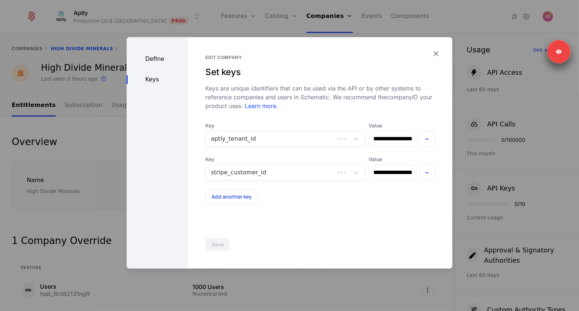
click at [153, 56] on div "Define" at bounding box center [157, 59] width 61 height 9
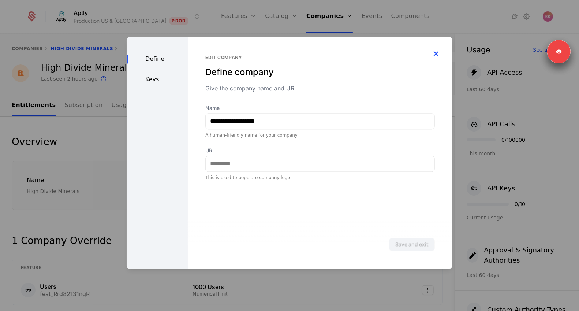
click at [437, 55] on icon "button" at bounding box center [436, 54] width 10 height 10
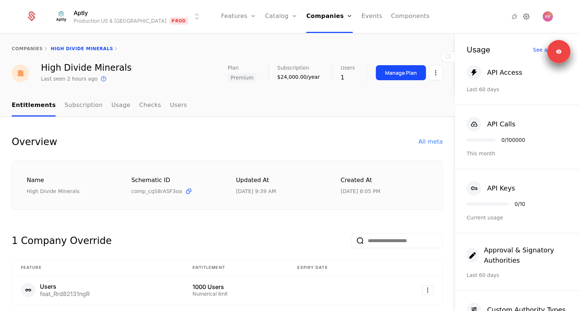
click at [529, 20] on icon at bounding box center [526, 16] width 9 height 9
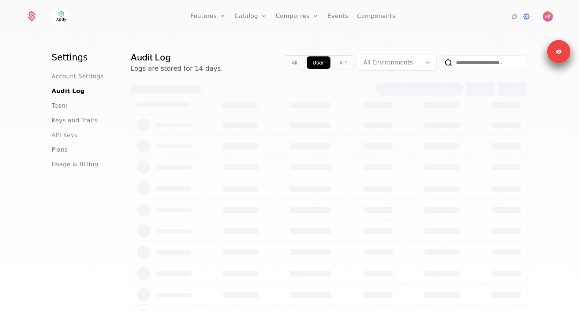
click at [71, 137] on span "API Keys" at bounding box center [65, 135] width 26 height 9
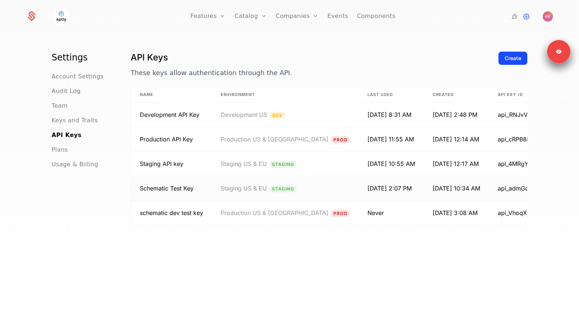
click at [160, 184] on span "Schematic Test Key" at bounding box center [167, 187] width 54 height 7
drag, startPoint x: 139, startPoint y: 186, endPoint x: 225, endPoint y: 186, distance: 85.3
click at [225, 186] on tr "Schematic Test Key Staging US & EU Staging 6/13/25, 2:07 PM 6/13/25, 10:34 AM a…" at bounding box center [367, 188] width 472 height 25
click at [225, 186] on span "Staging US & EU" at bounding box center [244, 187] width 46 height 7
click at [527, 55] on div "Settings Account Settings Audit Log Team Keys and Traits API Keys Plans Usage &…" at bounding box center [289, 174] width 579 height 281
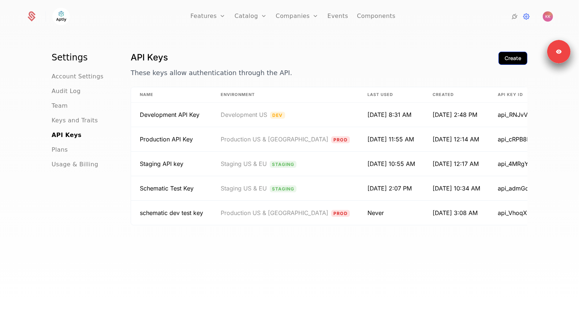
click at [512, 63] on button "Create" at bounding box center [513, 58] width 29 height 13
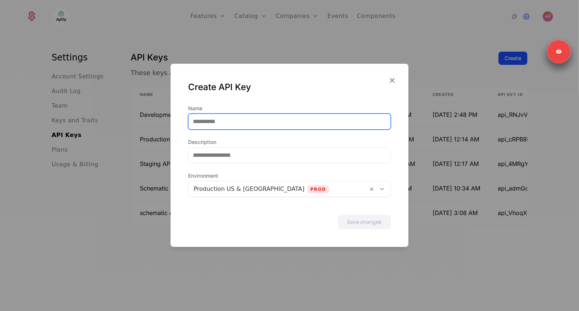
click at [213, 128] on input "Name" at bounding box center [289, 121] width 202 height 15
type input "**********"
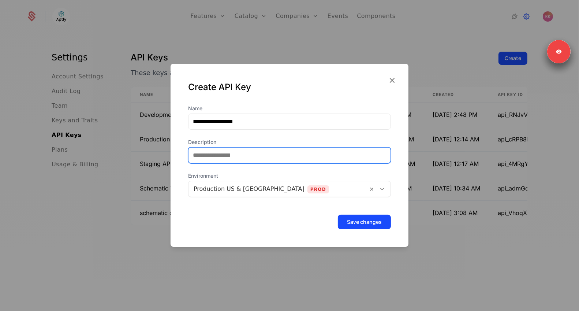
click at [226, 155] on input "Description" at bounding box center [289, 155] width 202 height 15
type input "**********"
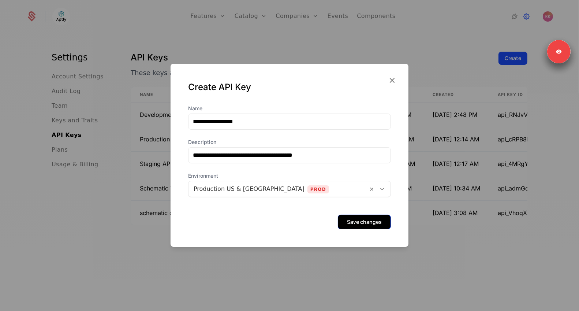
click at [356, 221] on button "Save changes" at bounding box center [364, 221] width 53 height 15
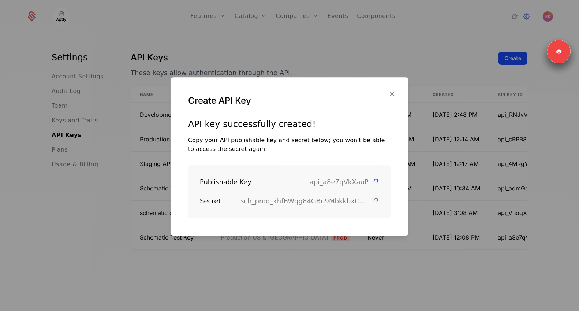
click at [376, 199] on icon at bounding box center [376, 201] width 8 height 8
click at [392, 97] on icon "button" at bounding box center [392, 94] width 10 height 10
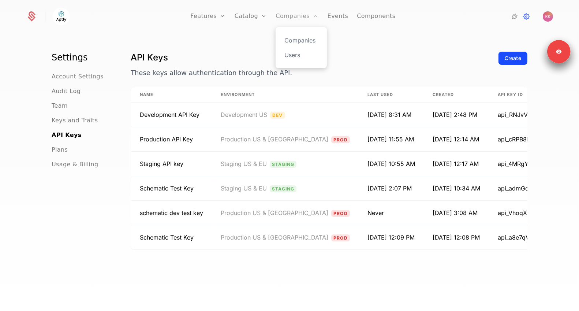
click at [288, 16] on link "Companies" at bounding box center [297, 16] width 43 height 33
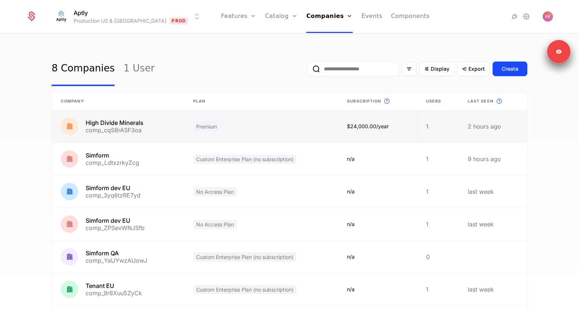
click at [171, 119] on link at bounding box center [118, 126] width 132 height 32
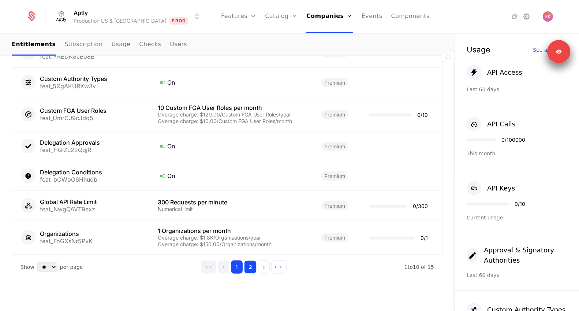
click at [253, 265] on button "2" at bounding box center [250, 266] width 12 height 13
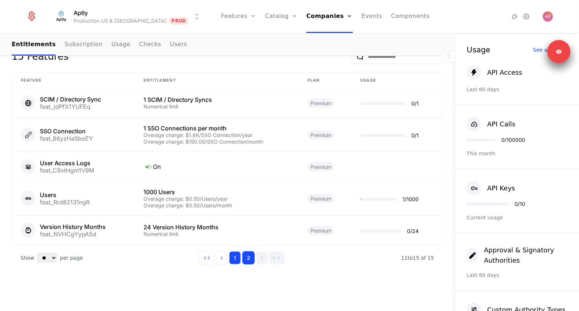
scroll to position [392, 0]
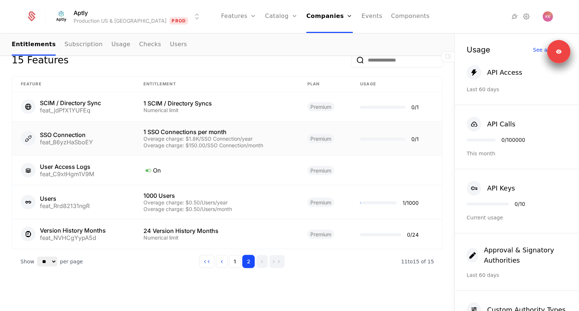
click at [77, 132] on div "SSO Connection" at bounding box center [66, 135] width 53 height 6
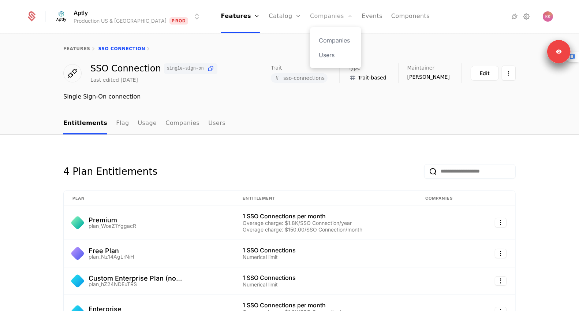
click at [310, 17] on link "Companies" at bounding box center [331, 16] width 43 height 33
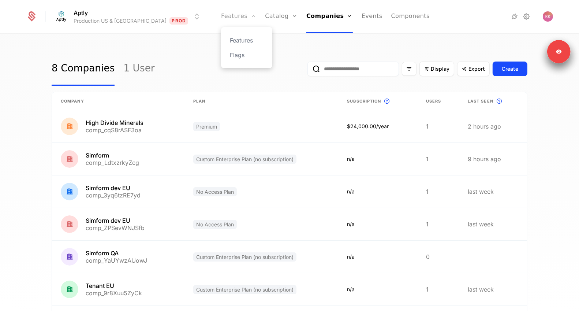
click at [221, 17] on link "Features" at bounding box center [238, 16] width 35 height 33
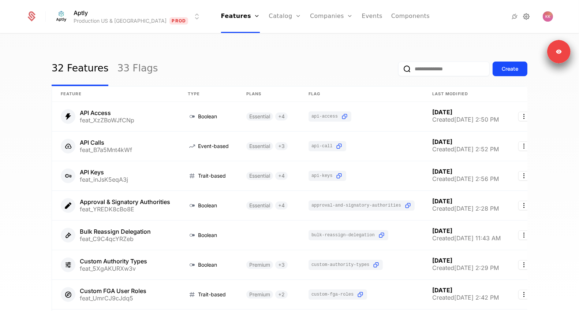
click at [525, 14] on icon at bounding box center [526, 16] width 9 height 9
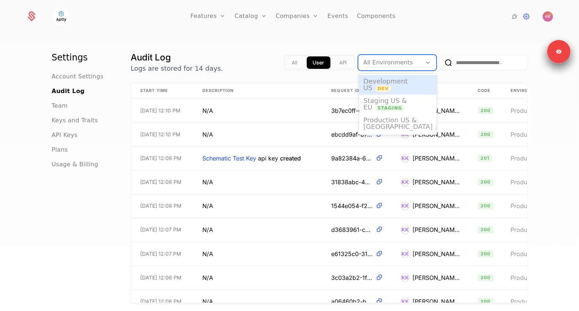
click at [386, 57] on div at bounding box center [389, 62] width 53 height 10
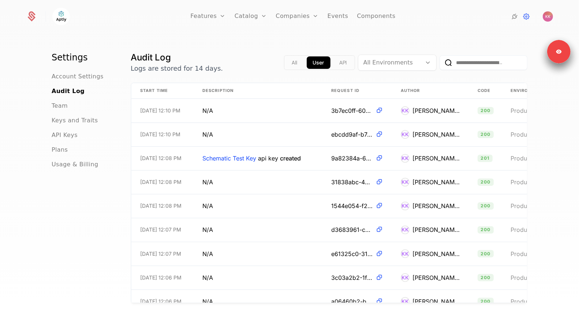
click at [459, 56] on input "email" at bounding box center [484, 62] width 88 height 15
click at [402, 61] on div at bounding box center [389, 62] width 53 height 10
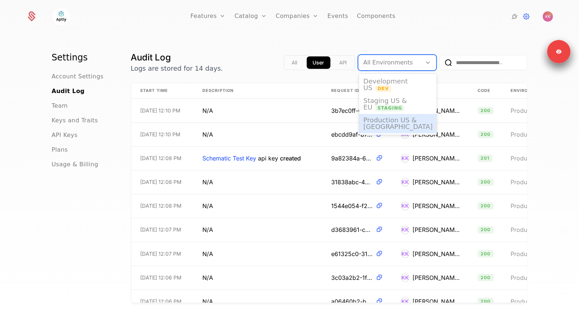
click at [387, 116] on span "Production US & EU" at bounding box center [397, 123] width 69 height 14
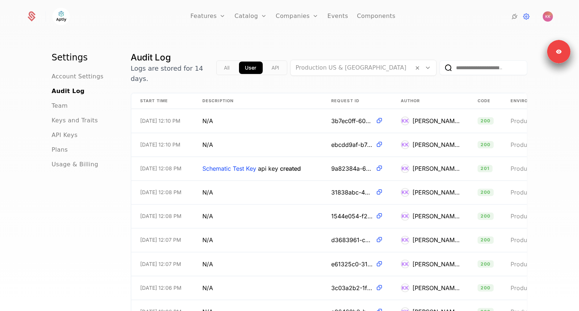
click at [473, 60] on input "email" at bounding box center [484, 67] width 88 height 15
click at [464, 62] on input "email" at bounding box center [484, 67] width 88 height 15
click at [236, 66] on button "All" at bounding box center [227, 67] width 18 height 12
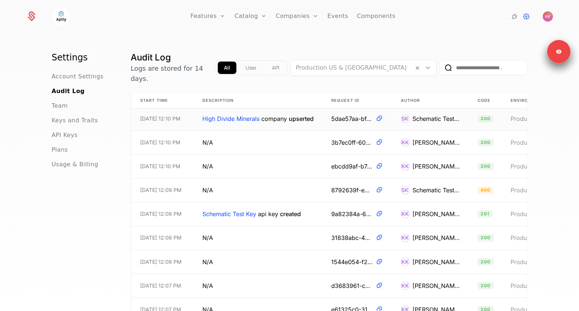
scroll to position [0, 0]
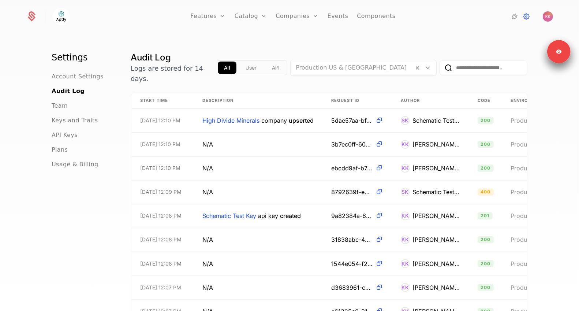
click at [474, 67] on input "email" at bounding box center [484, 67] width 88 height 15
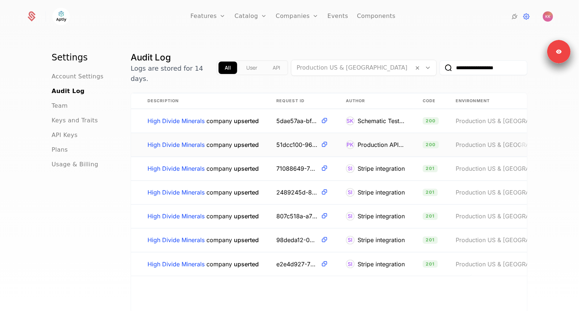
scroll to position [0, 71]
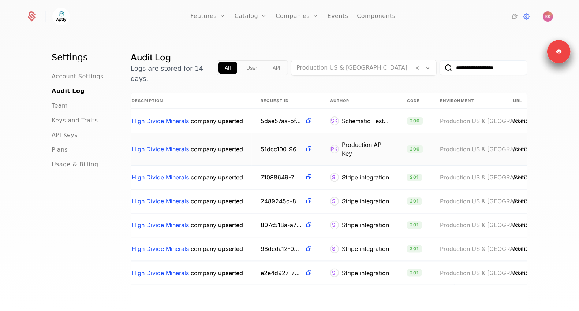
click at [365, 140] on div "Production API Key" at bounding box center [366, 149] width 48 height 18
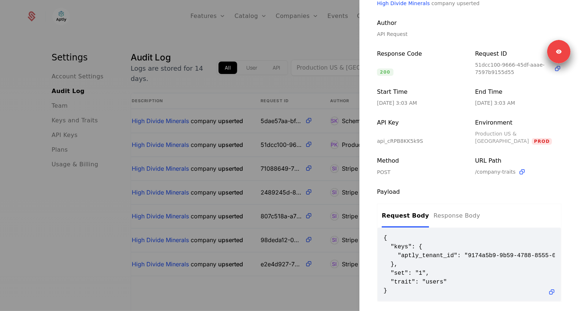
scroll to position [65, 0]
drag, startPoint x: 389, startPoint y: 266, endPoint x: 452, endPoint y: 270, distance: 63.1
click at [452, 270] on span "{ "keys": { "aptly_tenant_id": "9174a5b9-9b59-4788-8555-046ce3be5f07" }, "set":…" at bounding box center [469, 263] width 171 height 61
click at [290, 287] on div at bounding box center [289, 155] width 579 height 311
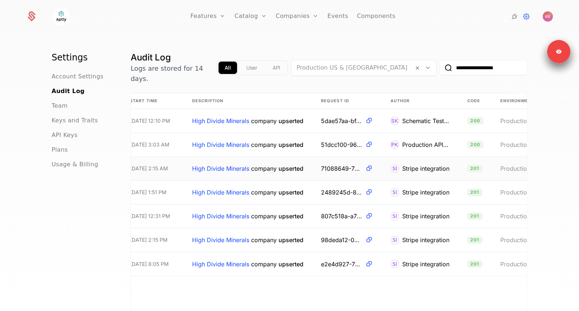
scroll to position [0, 0]
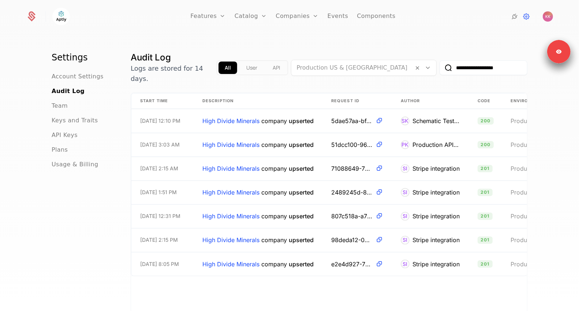
click at [481, 64] on input "**********" at bounding box center [484, 67] width 88 height 15
paste input "********"
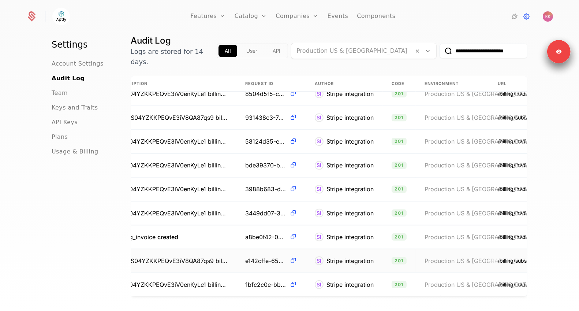
scroll to position [34, 157]
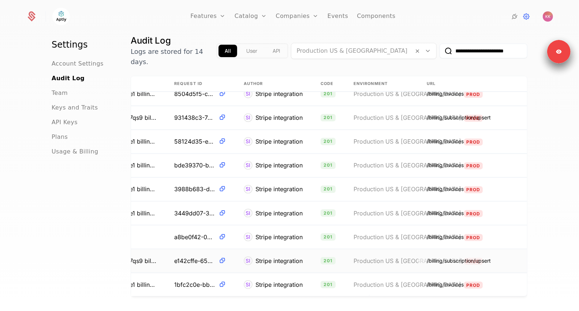
type input "**********"
click at [237, 249] on td "SI Stripe integration" at bounding box center [273, 261] width 77 height 24
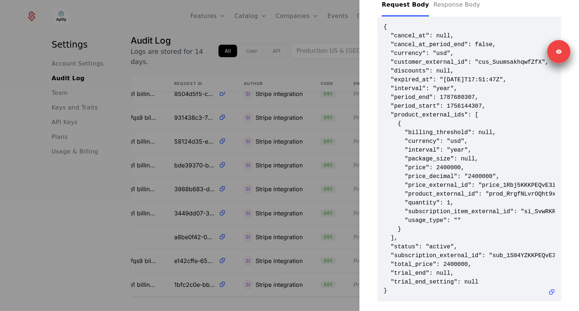
scroll to position [283, 0]
click at [227, 187] on div at bounding box center [289, 155] width 579 height 311
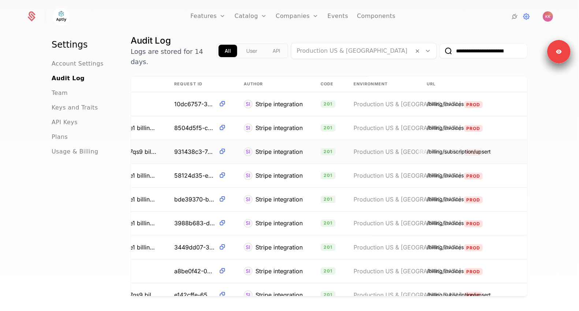
scroll to position [0, 0]
